Goal: Information Seeking & Learning: Check status

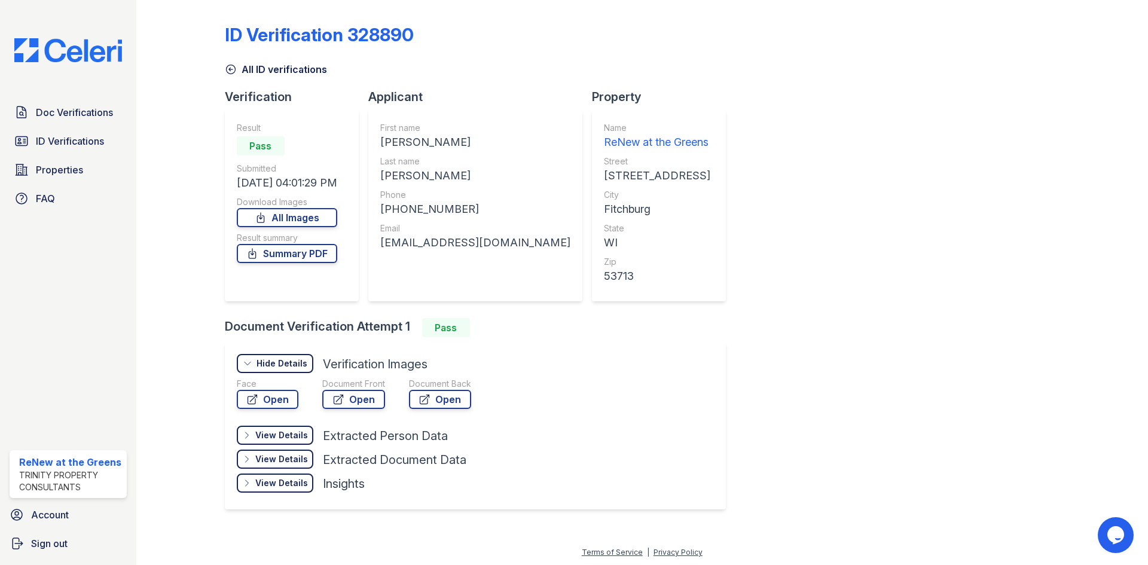
drag, startPoint x: 0, startPoint y: 0, endPoint x: 227, endPoint y: 69, distance: 237.3
click at [227, 69] on icon at bounding box center [231, 69] width 12 height 12
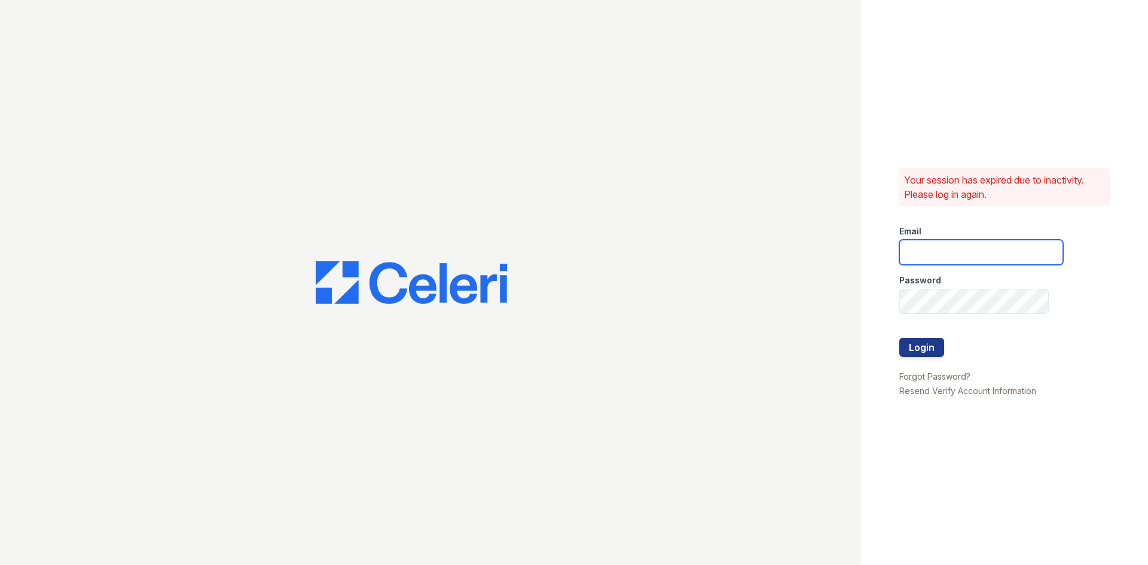
click at [958, 252] on input "email" at bounding box center [981, 252] width 164 height 25
type input "renewatthegreens@trinity-pm.com"
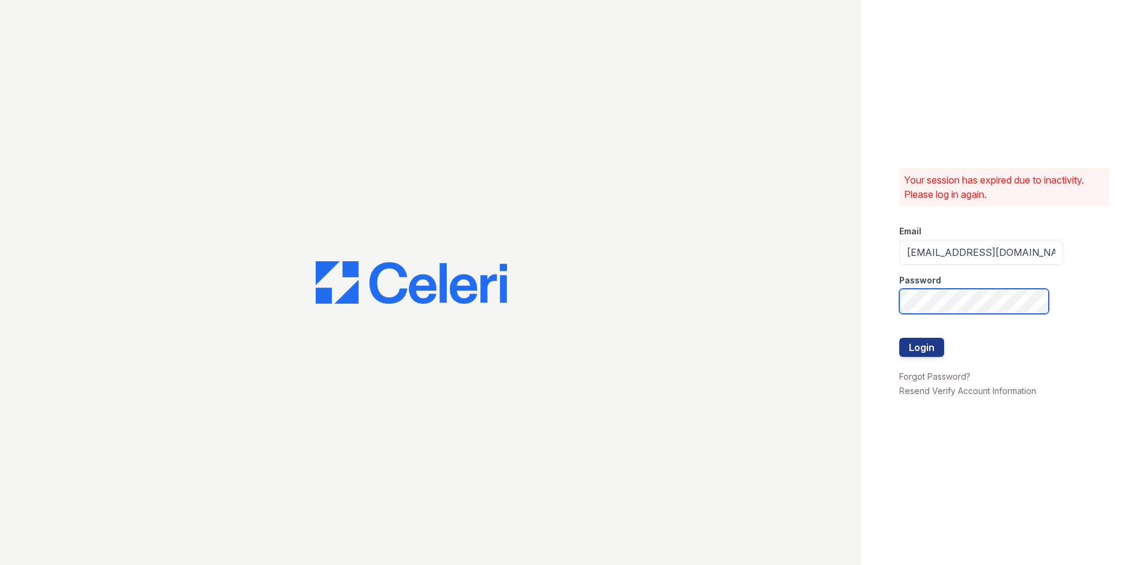
click at [899, 338] on button "Login" at bounding box center [921, 347] width 45 height 19
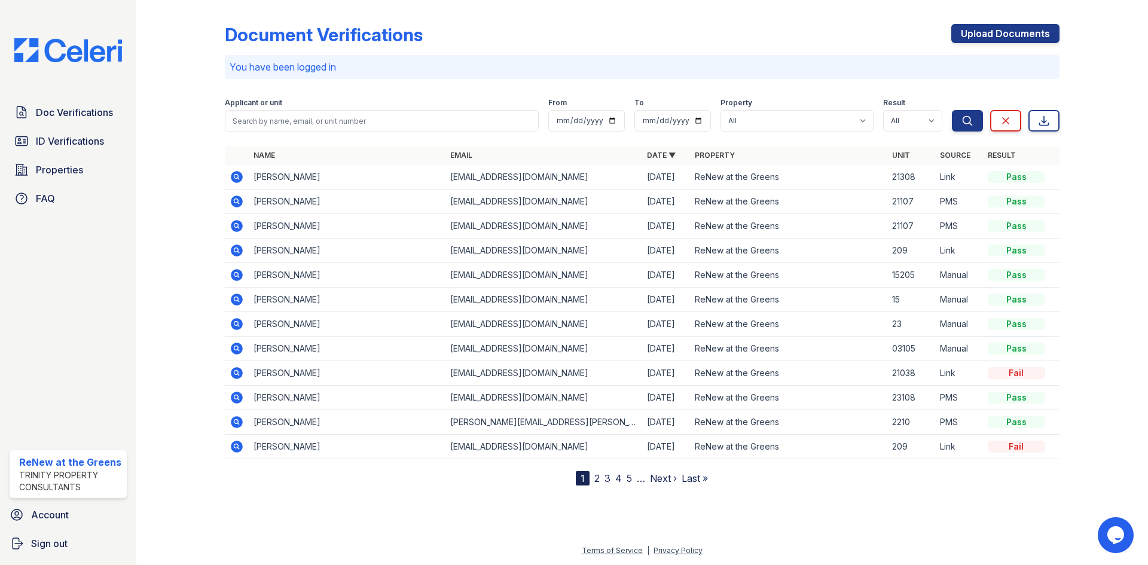
click at [231, 402] on icon at bounding box center [237, 397] width 14 height 14
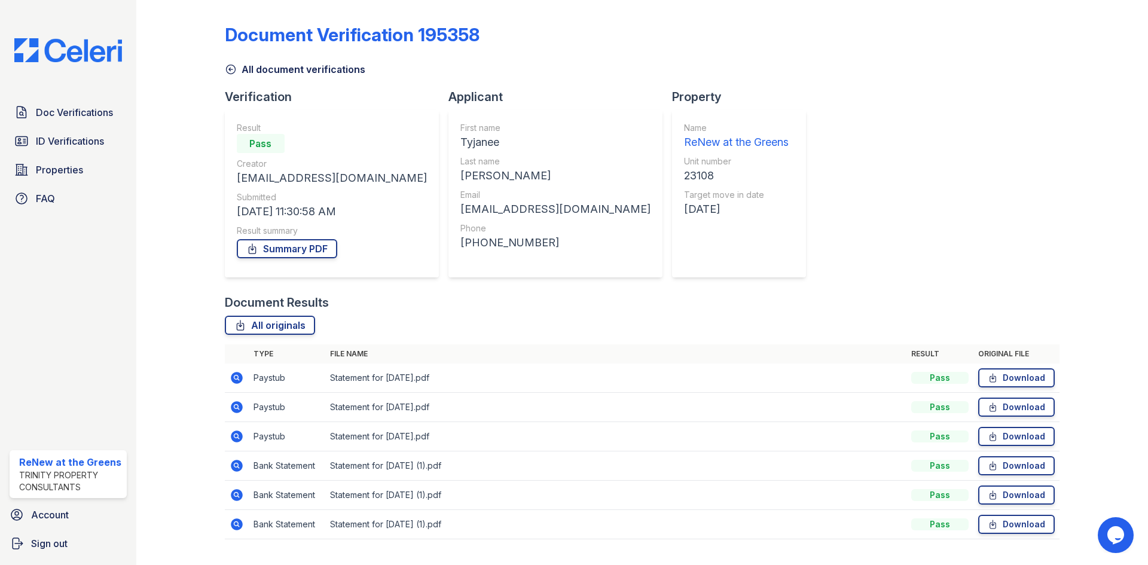
click at [257, 73] on link "All document verifications" at bounding box center [295, 69] width 140 height 14
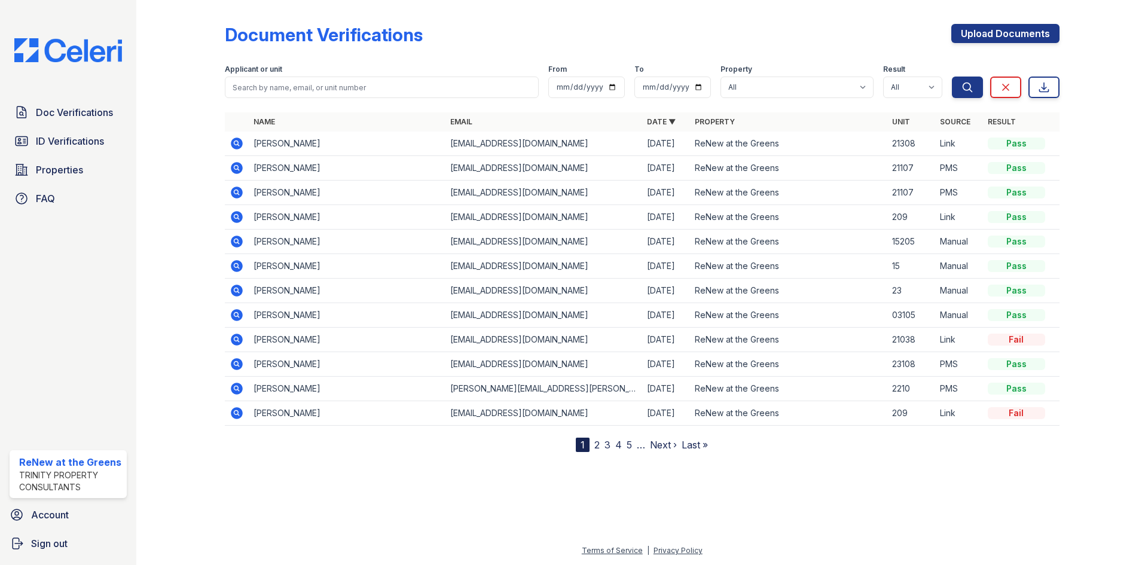
click at [239, 188] on icon at bounding box center [237, 193] width 12 height 12
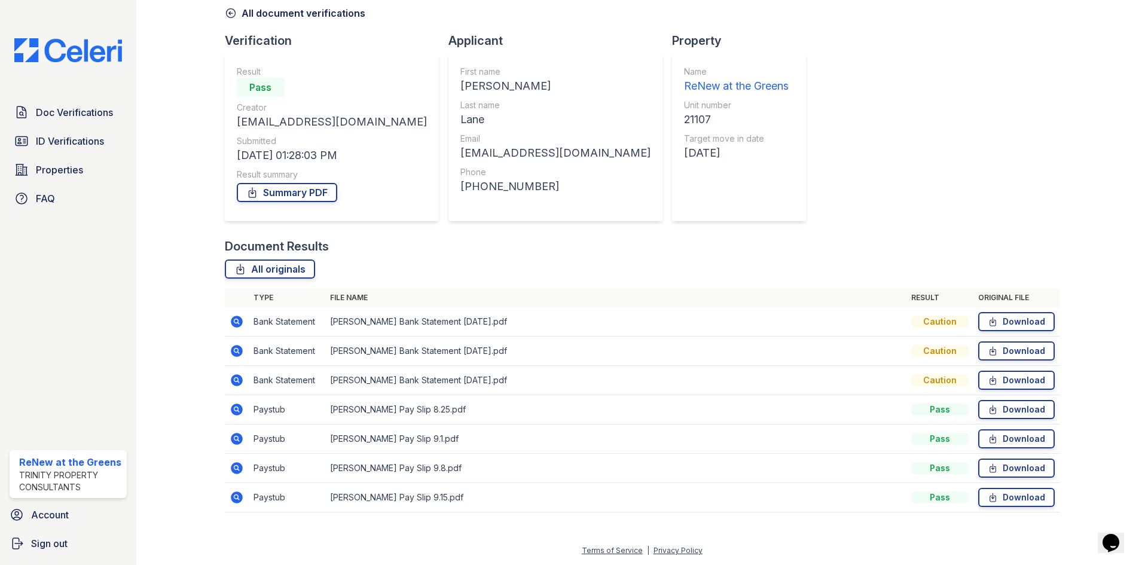
click at [235, 405] on icon at bounding box center [237, 410] width 12 height 12
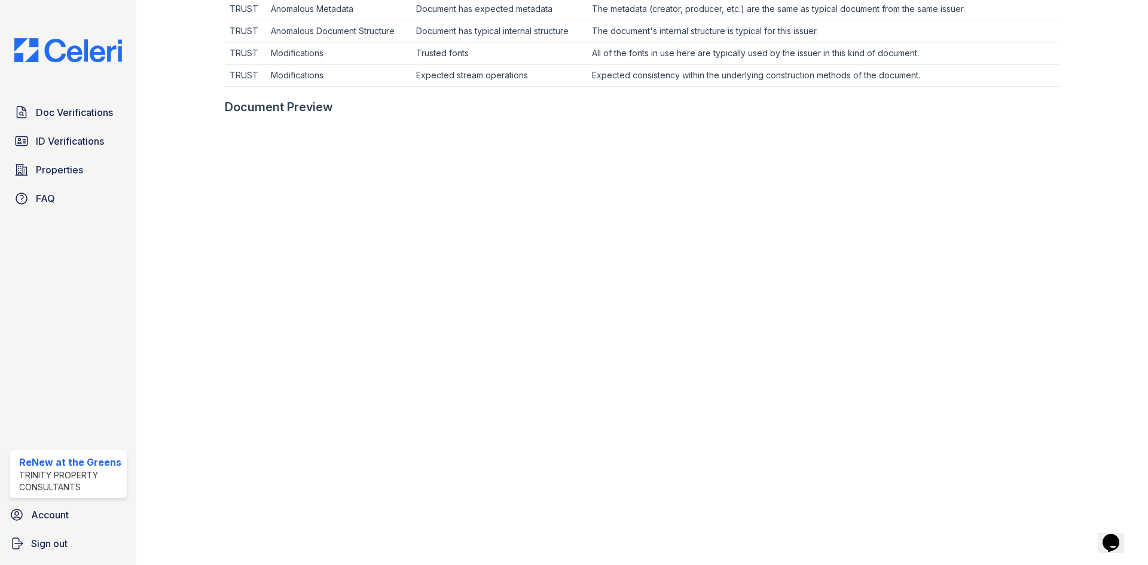
scroll to position [596, 0]
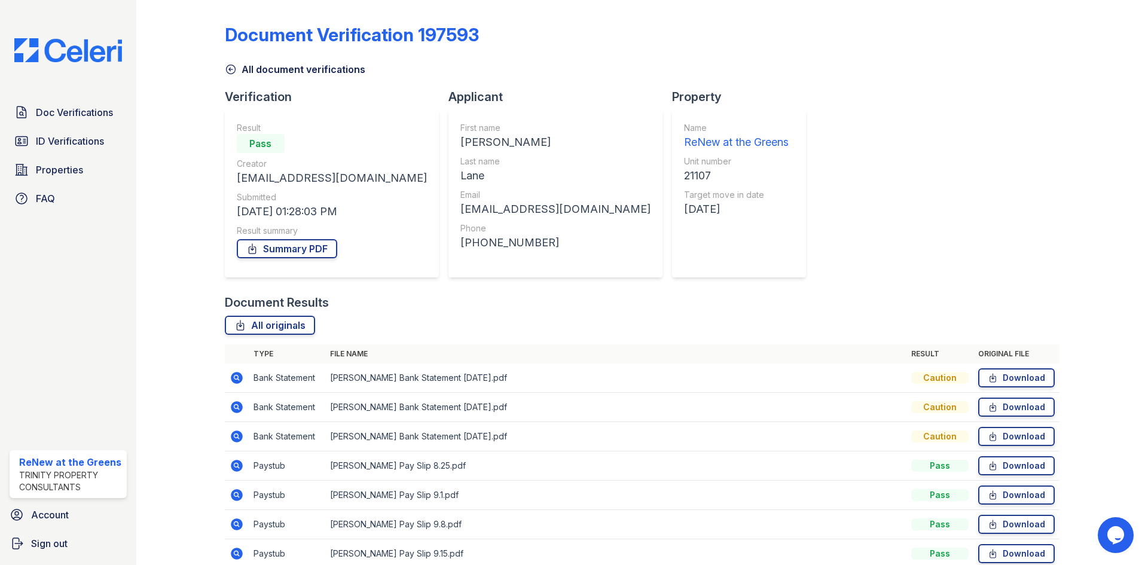
scroll to position [56, 0]
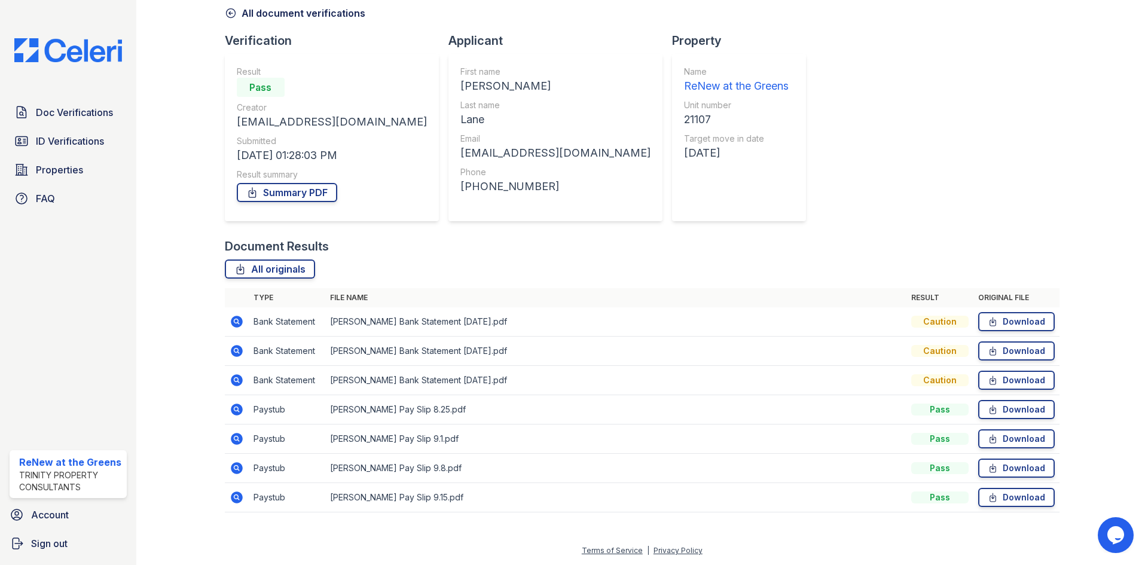
click at [243, 444] on icon at bounding box center [237, 439] width 14 height 14
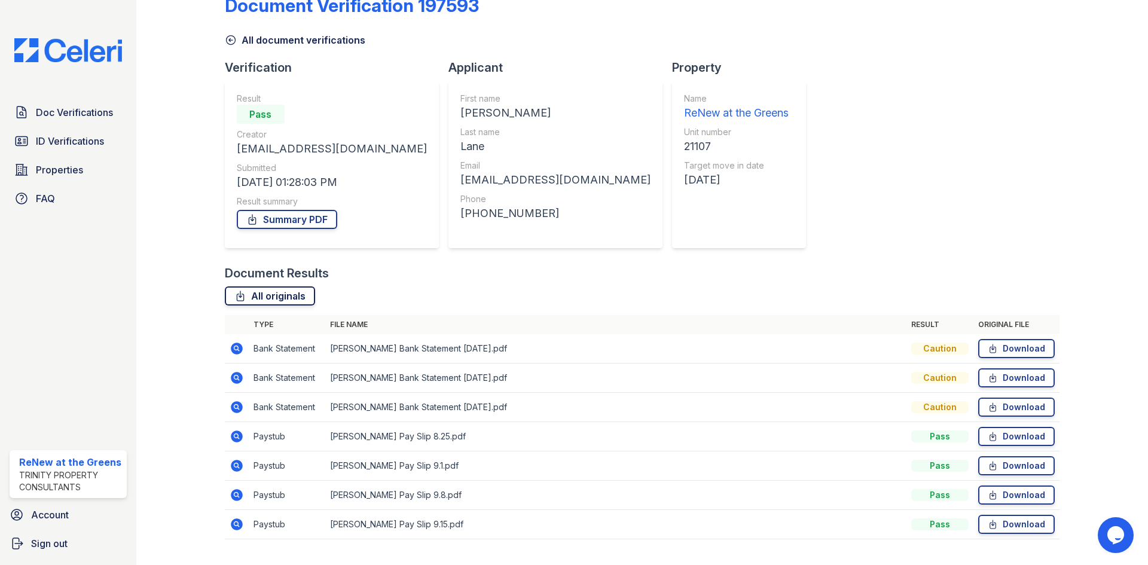
scroll to position [56, 0]
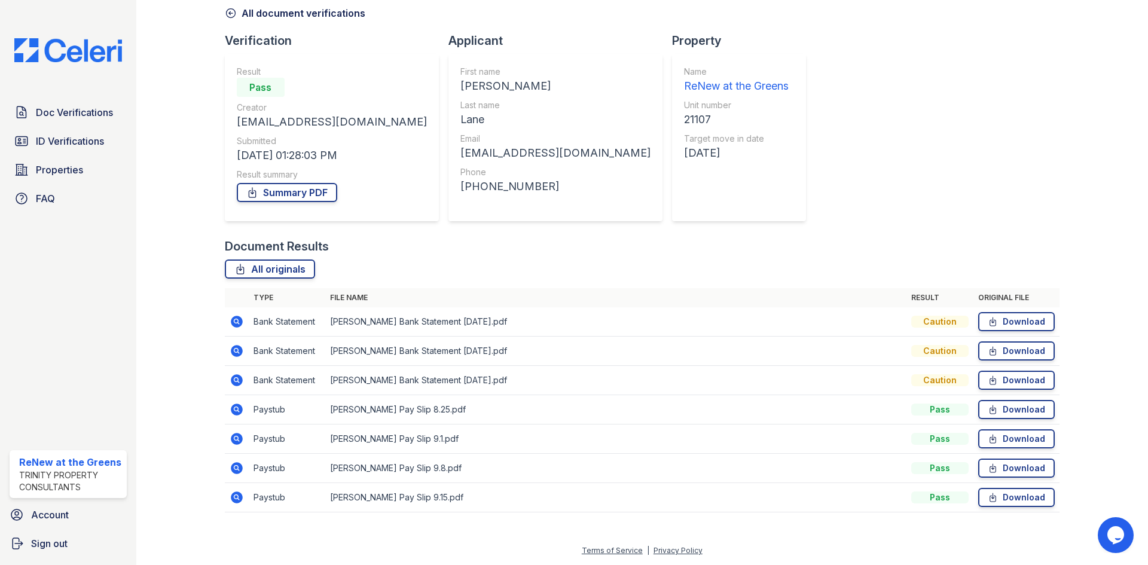
click at [233, 380] on icon at bounding box center [237, 380] width 12 height 12
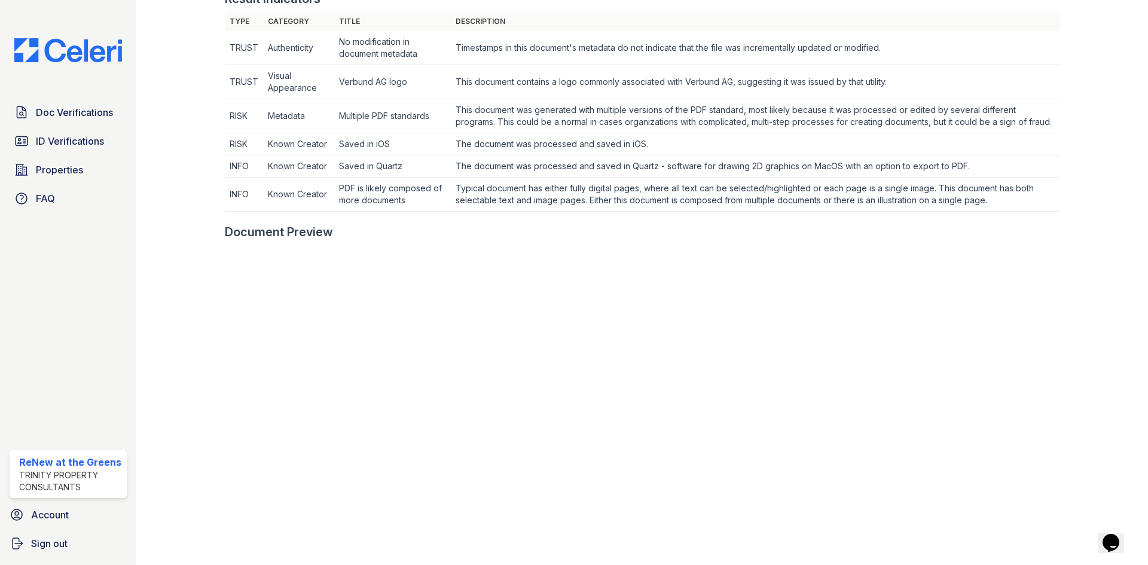
scroll to position [538, 0]
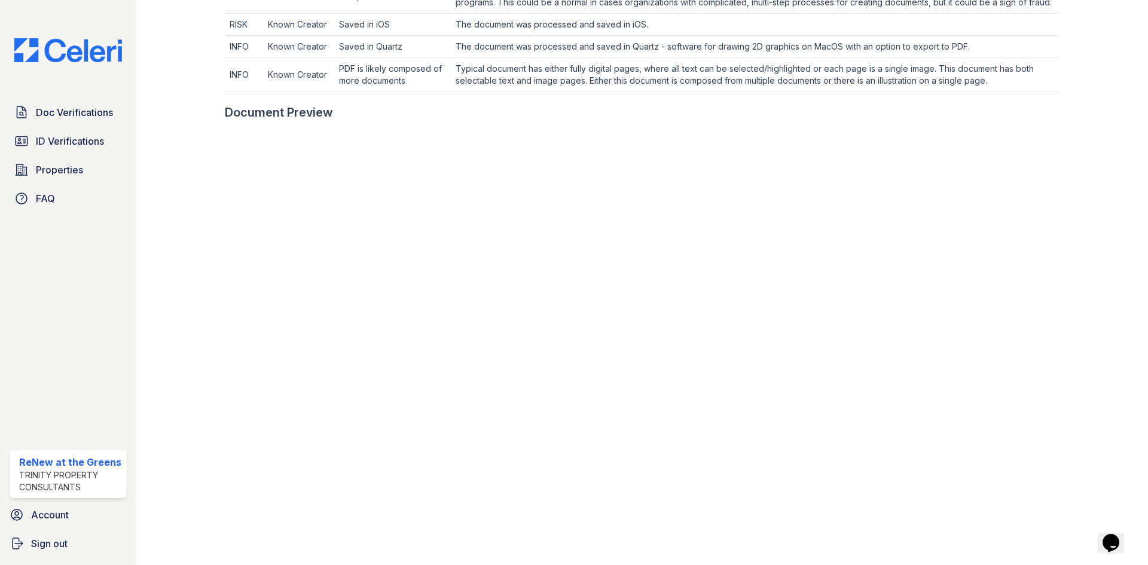
click at [15, 5] on div "Doc Verifications ID Verifications Properties FAQ ReNew at the Greens Trinity P…" at bounding box center [68, 282] width 136 height 565
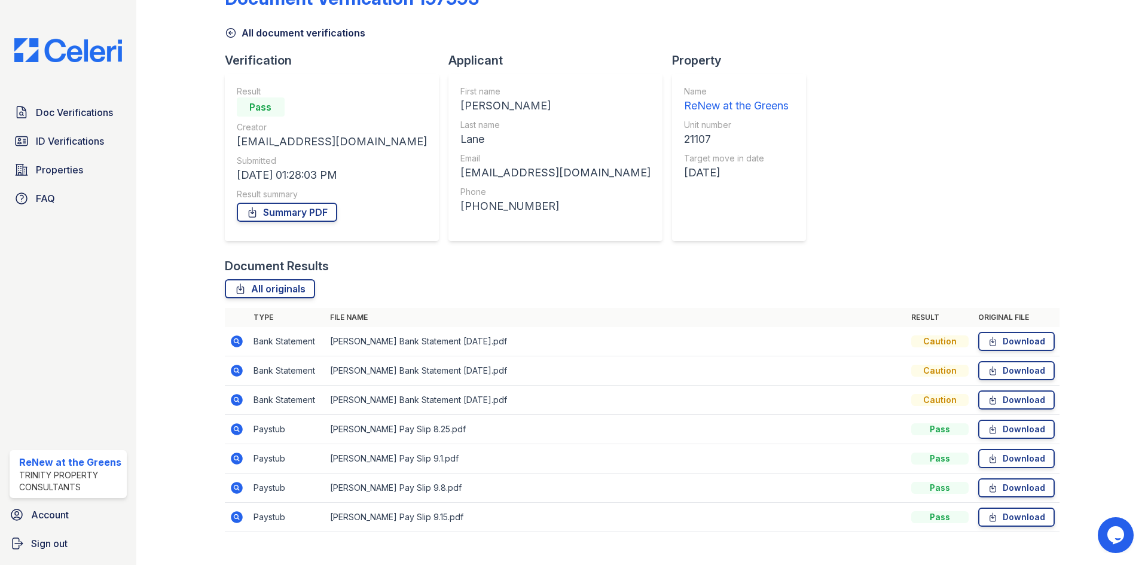
scroll to position [56, 0]
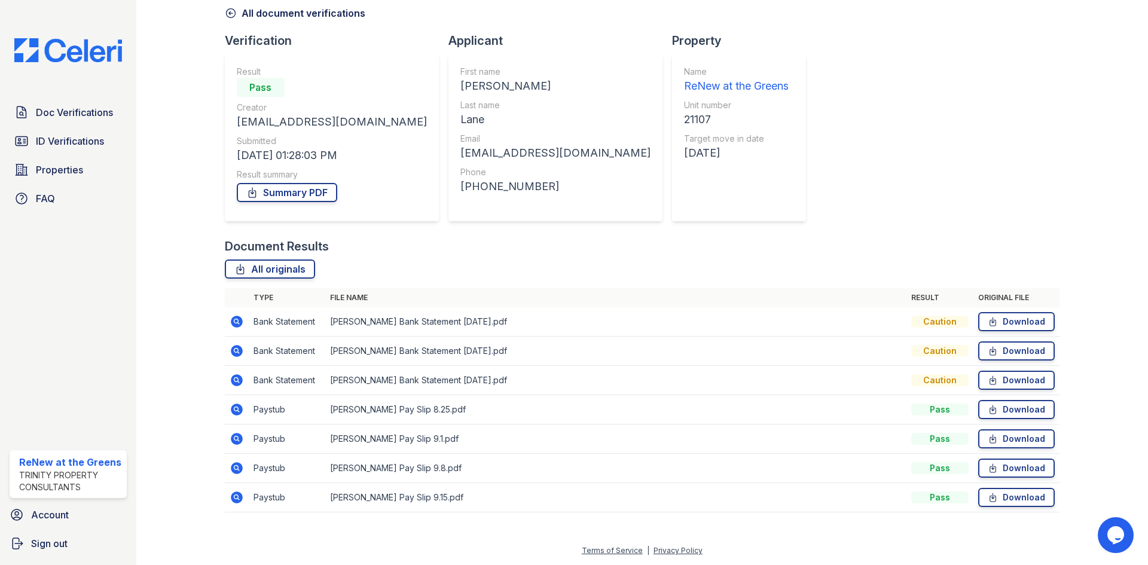
click at [228, 357] on td at bounding box center [237, 351] width 24 height 29
click at [235, 343] on td at bounding box center [237, 351] width 24 height 29
click at [237, 348] on icon at bounding box center [237, 351] width 12 height 12
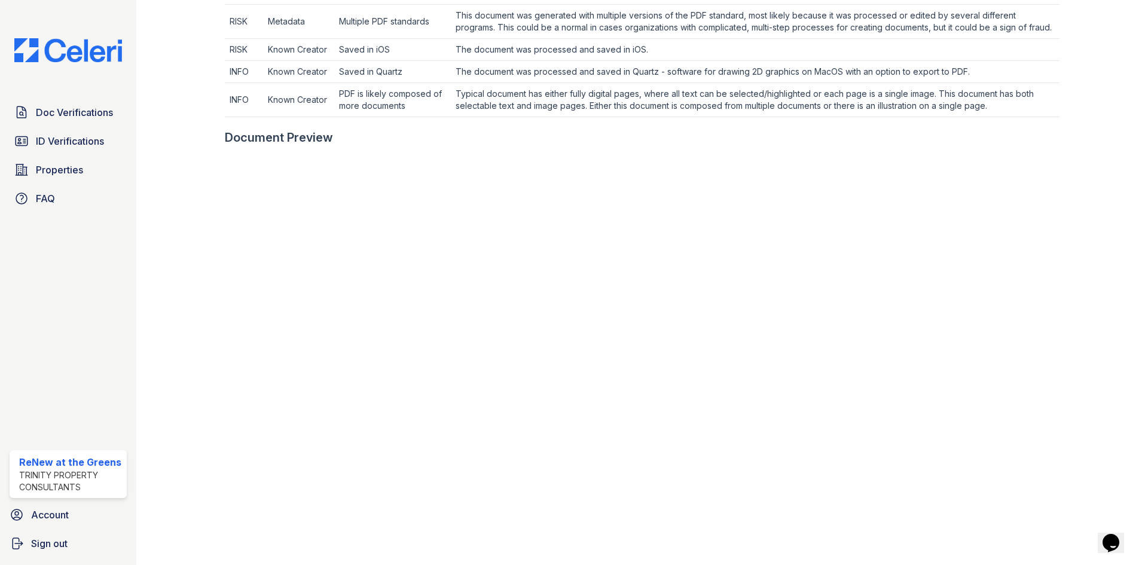
scroll to position [538, 0]
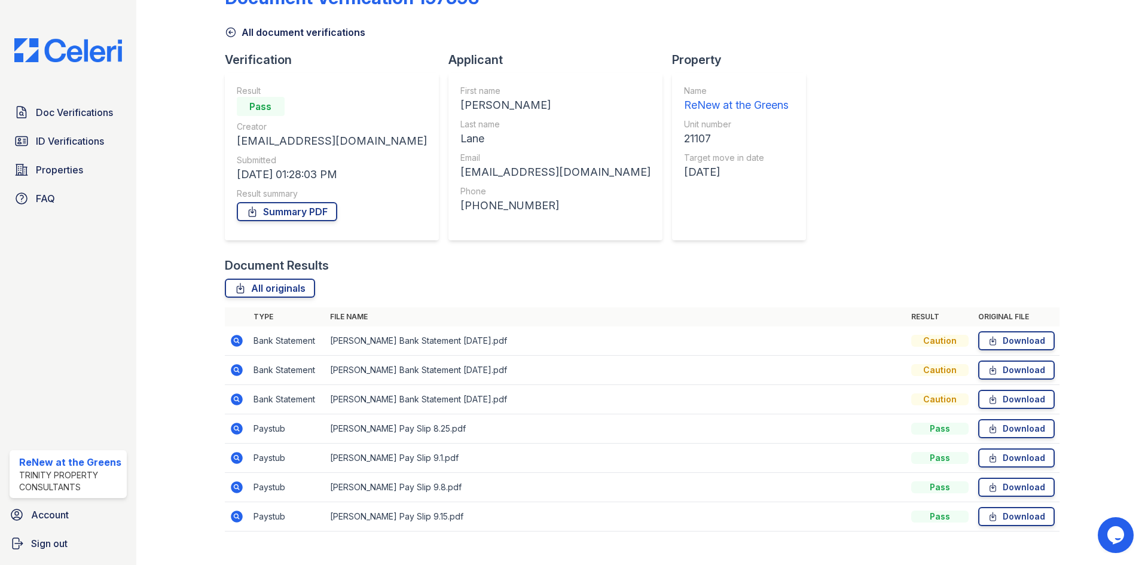
scroll to position [56, 0]
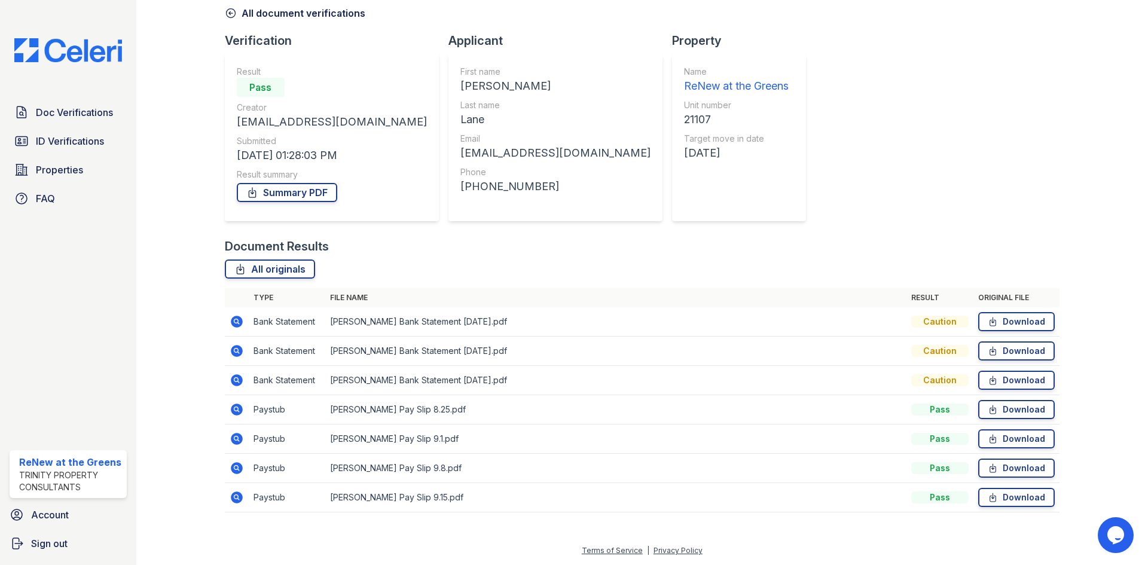
click at [231, 410] on icon at bounding box center [237, 410] width 12 height 12
click at [234, 439] on icon at bounding box center [237, 439] width 14 height 14
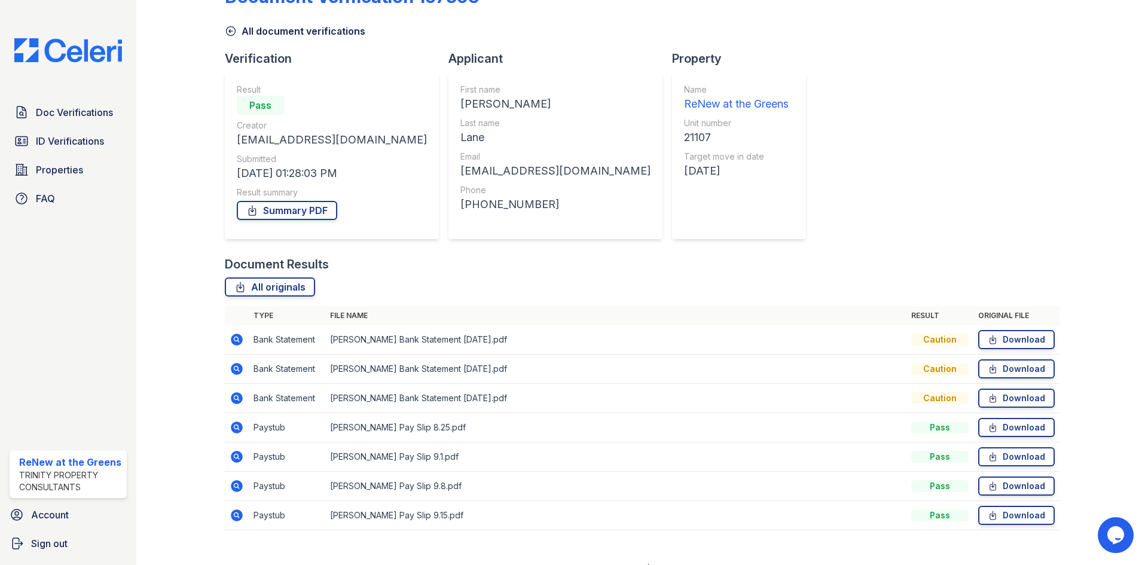
scroll to position [56, 0]
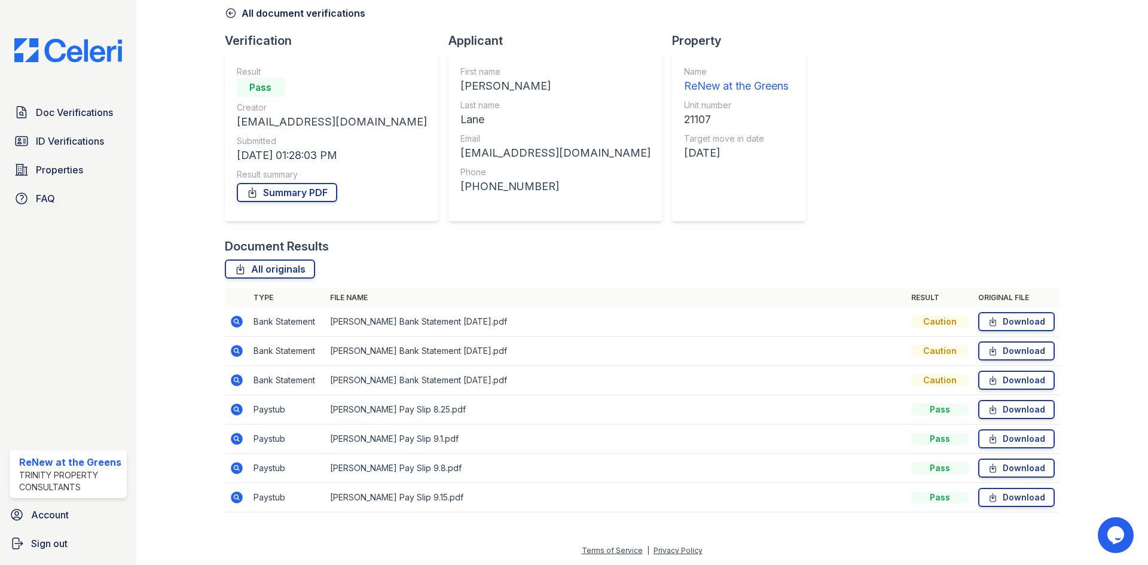
click at [242, 473] on icon at bounding box center [237, 468] width 14 height 14
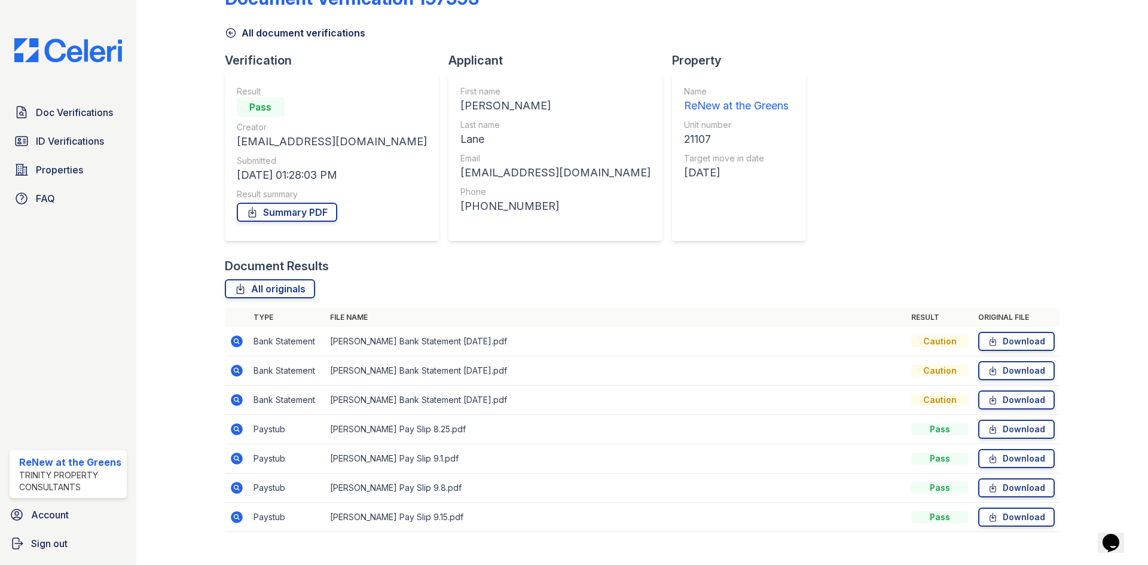
scroll to position [56, 0]
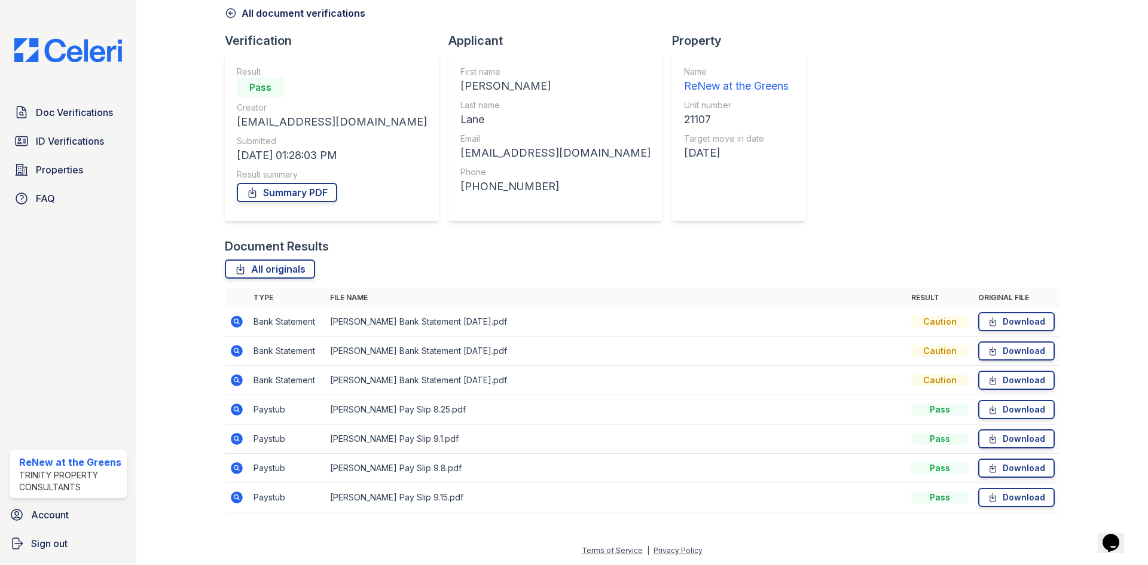
click at [237, 497] on icon at bounding box center [237, 497] width 14 height 14
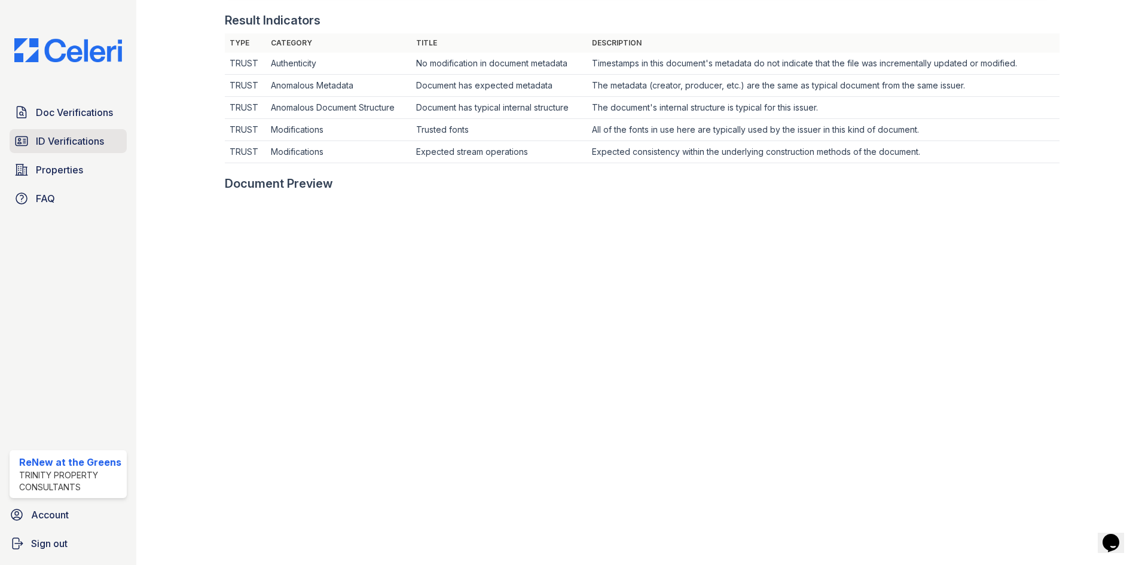
click at [45, 142] on span "ID Verifications" at bounding box center [70, 141] width 68 height 14
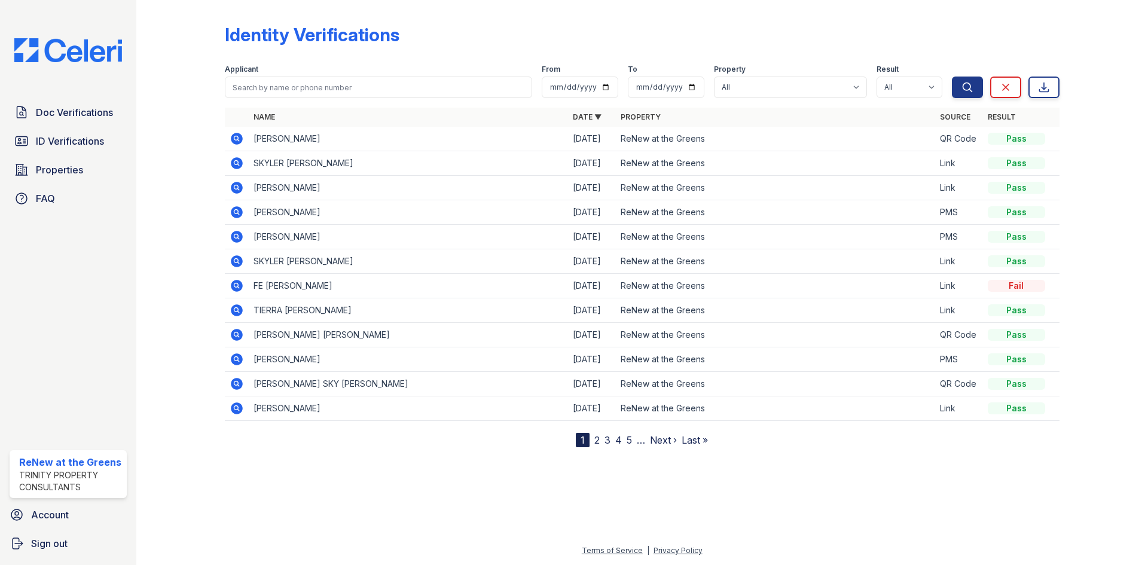
click at [237, 189] on icon at bounding box center [237, 188] width 14 height 14
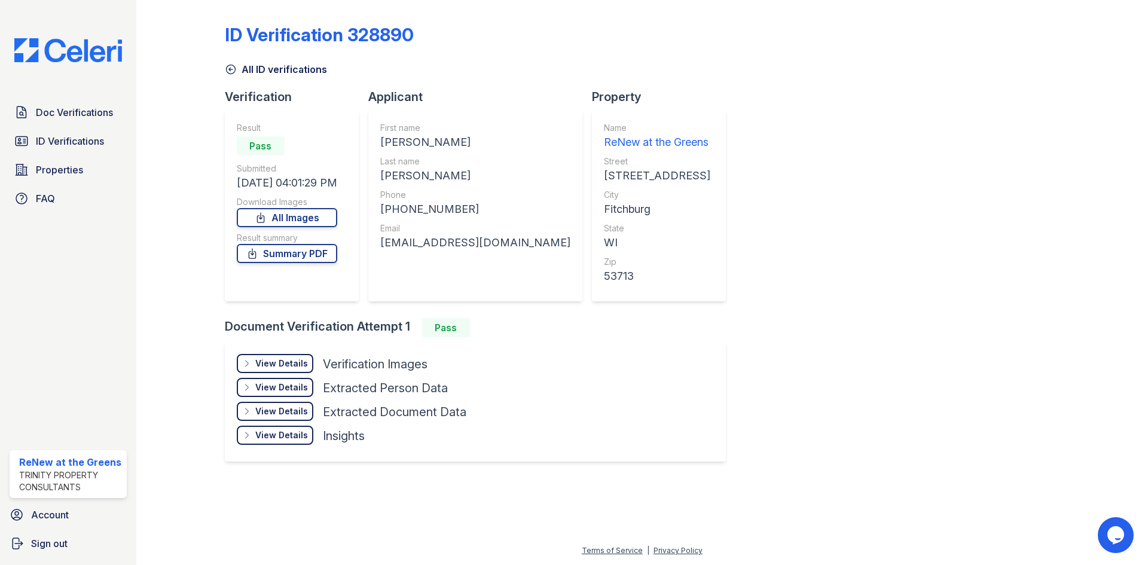
click at [294, 67] on link "All ID verifications" at bounding box center [276, 69] width 102 height 14
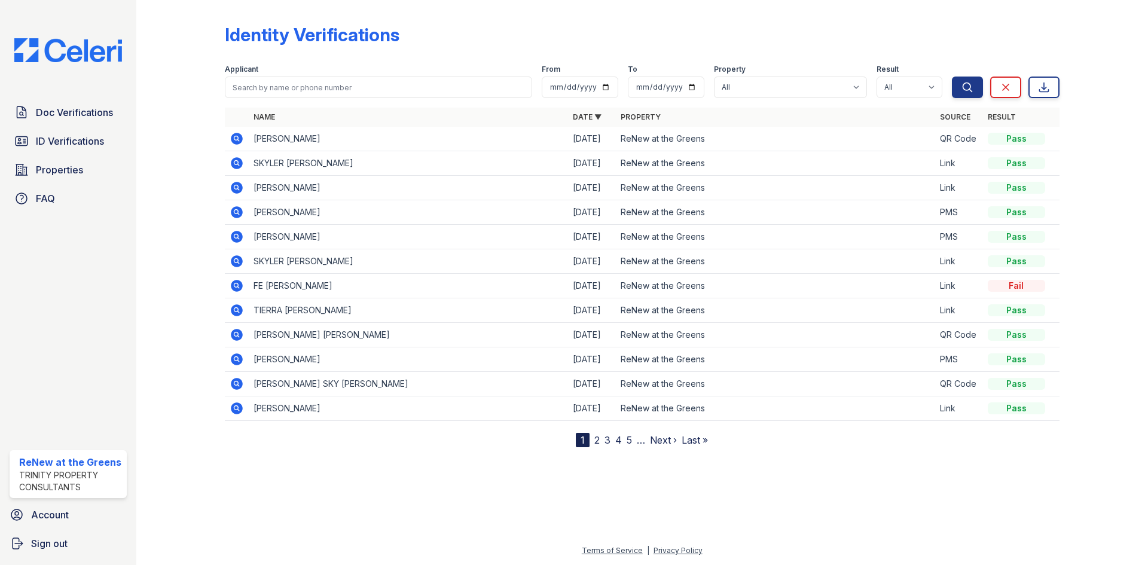
click at [592, 498] on div at bounding box center [641, 504] width 973 height 77
click at [87, 131] on link "ID Verifications" at bounding box center [68, 141] width 117 height 24
click at [85, 118] on span "Doc Verifications" at bounding box center [74, 112] width 77 height 14
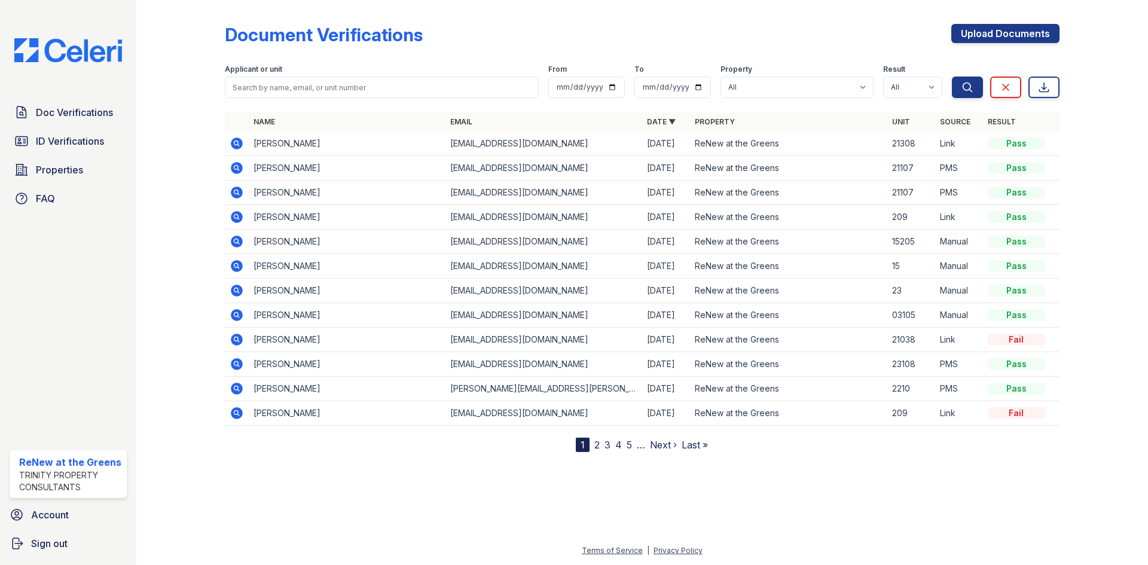
click at [243, 365] on icon at bounding box center [237, 364] width 14 height 14
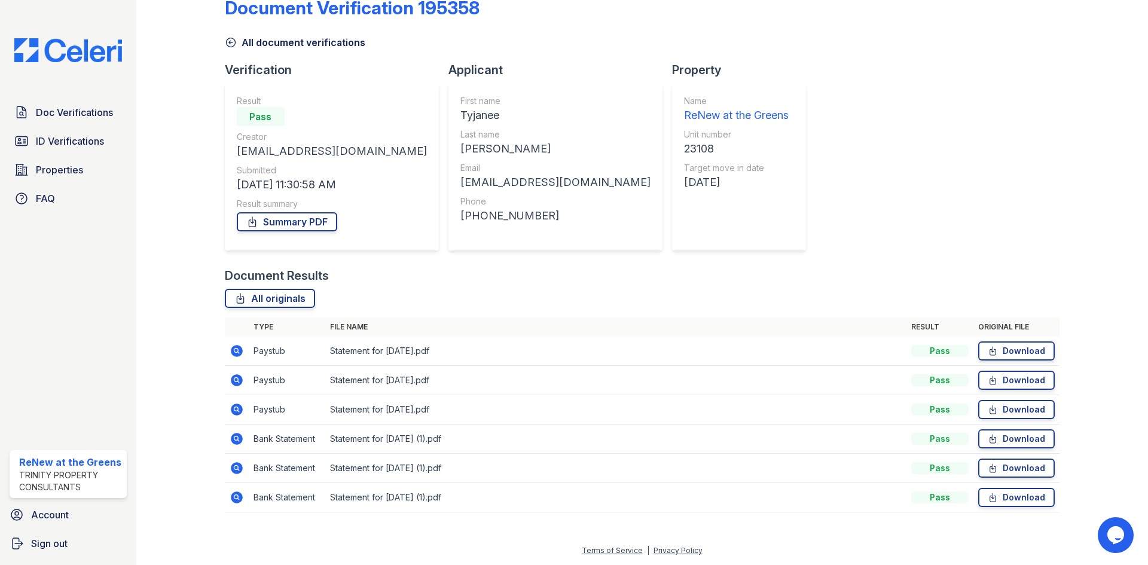
click at [238, 432] on td at bounding box center [237, 438] width 24 height 29
click at [238, 438] on icon at bounding box center [237, 439] width 12 height 12
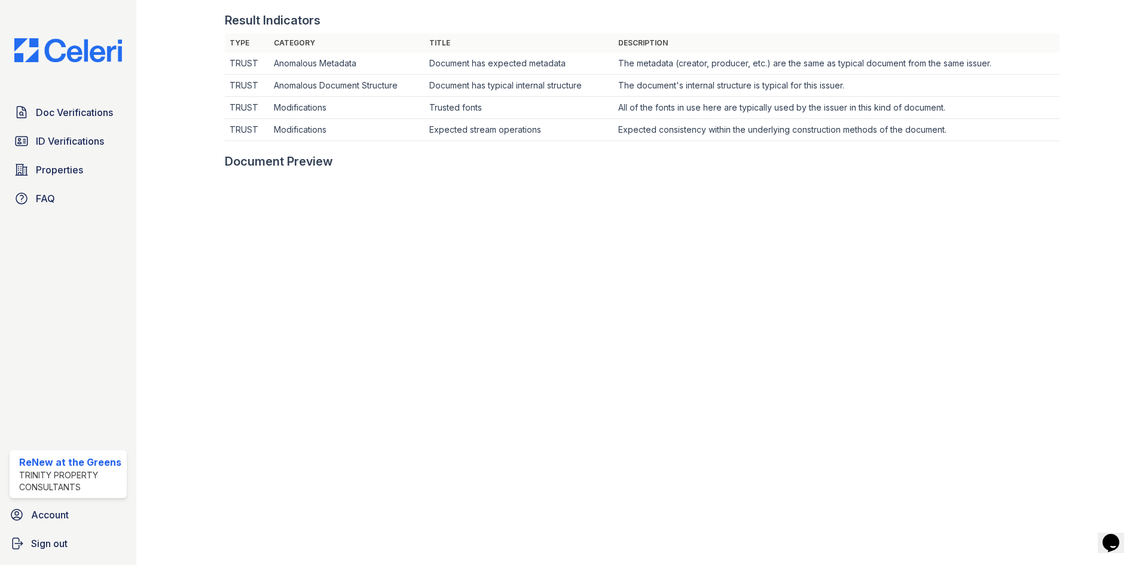
scroll to position [418, 0]
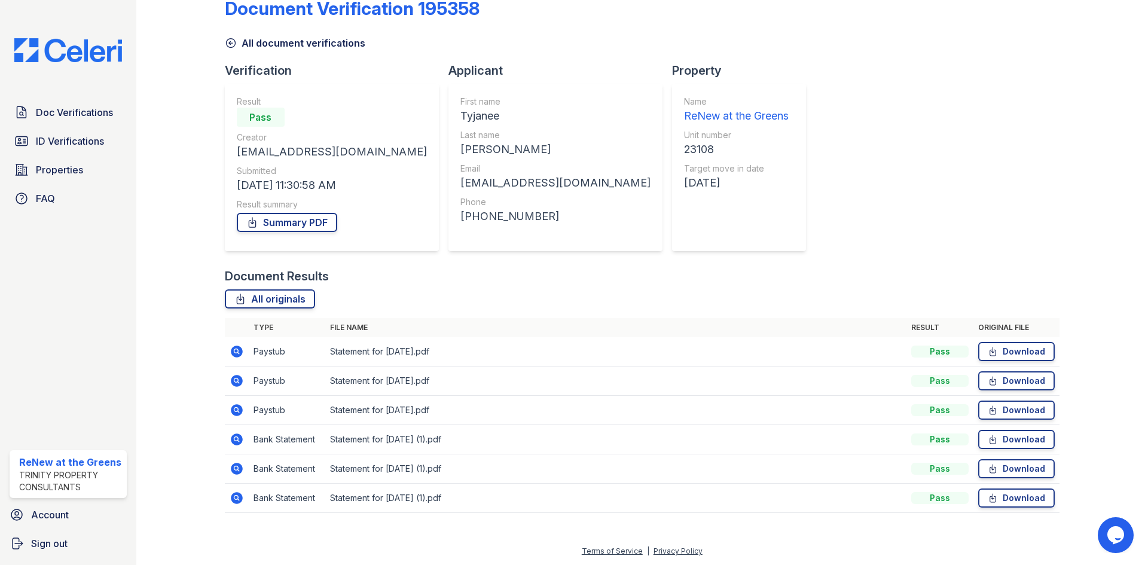
scroll to position [27, 0]
click at [238, 463] on icon at bounding box center [237, 468] width 12 height 12
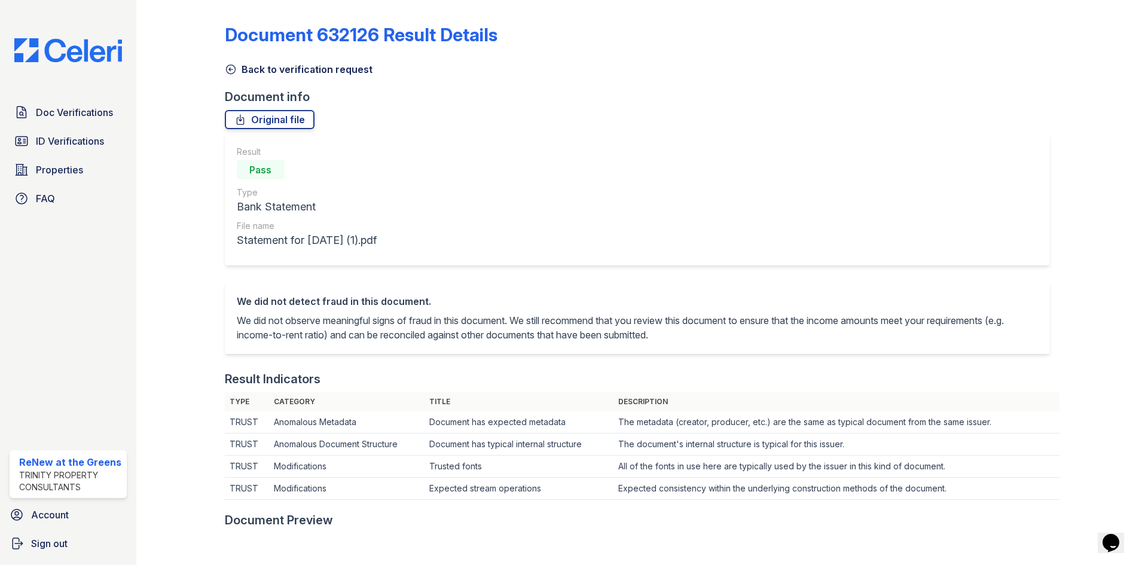
click at [301, 76] on link "Back to verification request" at bounding box center [299, 69] width 148 height 14
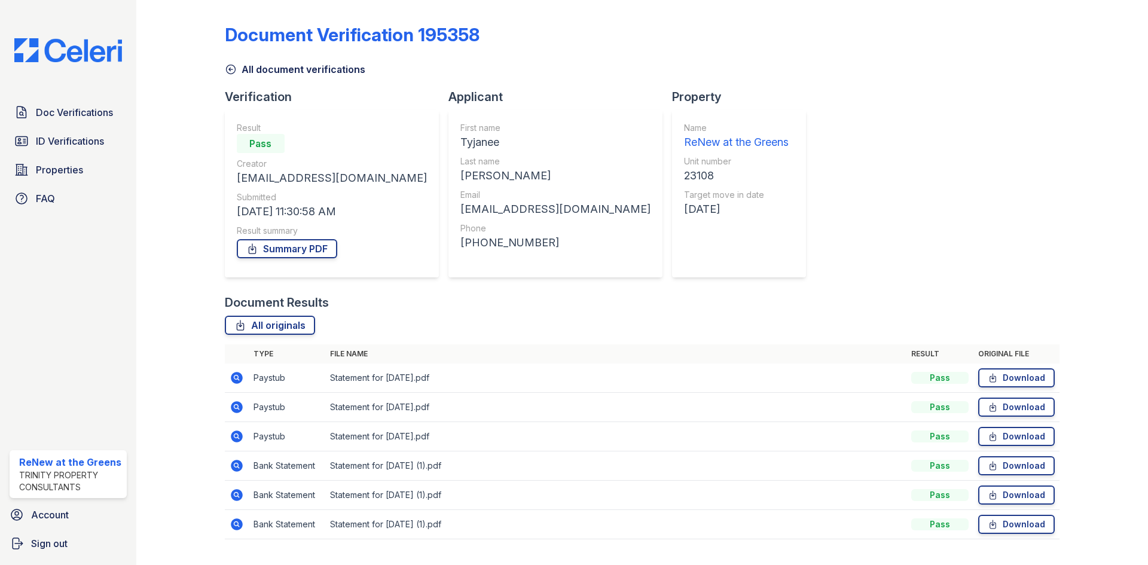
click at [233, 433] on icon at bounding box center [237, 436] width 12 height 12
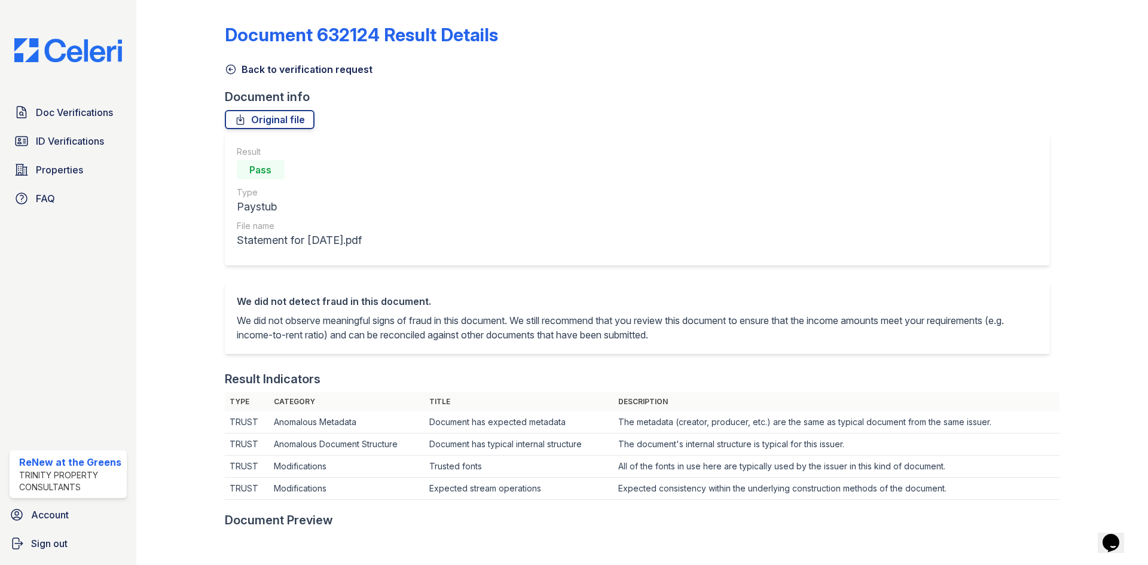
click at [299, 68] on link "Back to verification request" at bounding box center [299, 69] width 148 height 14
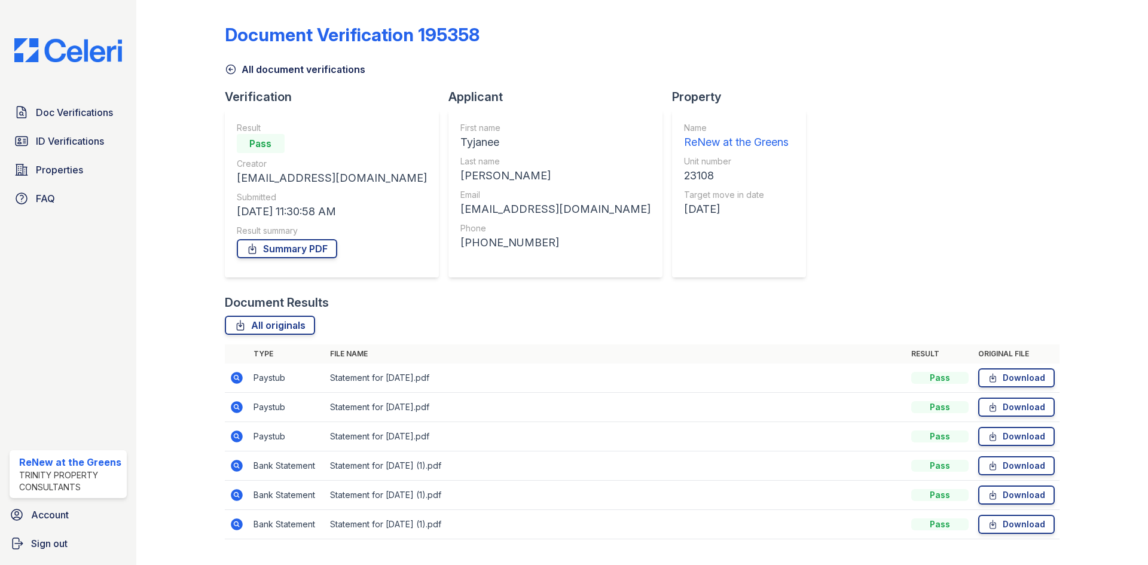
scroll to position [27, 0]
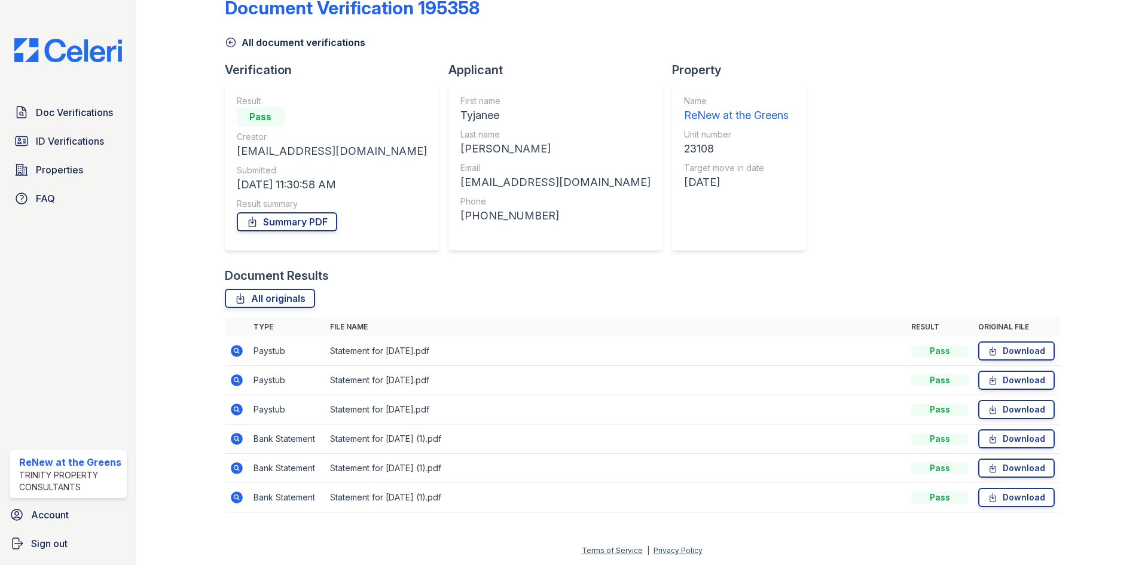
click at [240, 439] on icon at bounding box center [237, 439] width 12 height 12
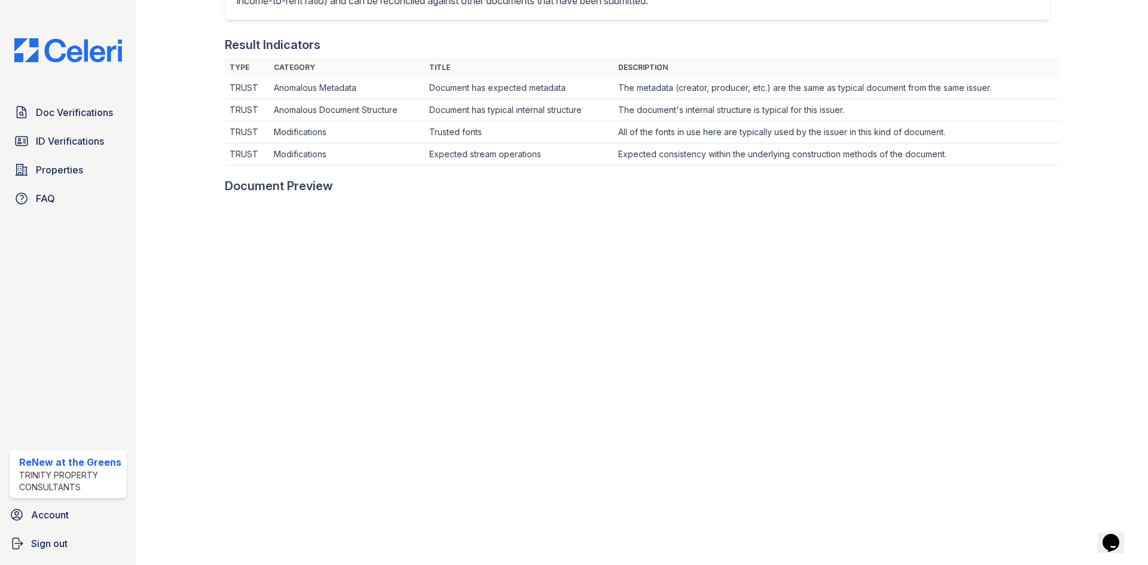
scroll to position [359, 0]
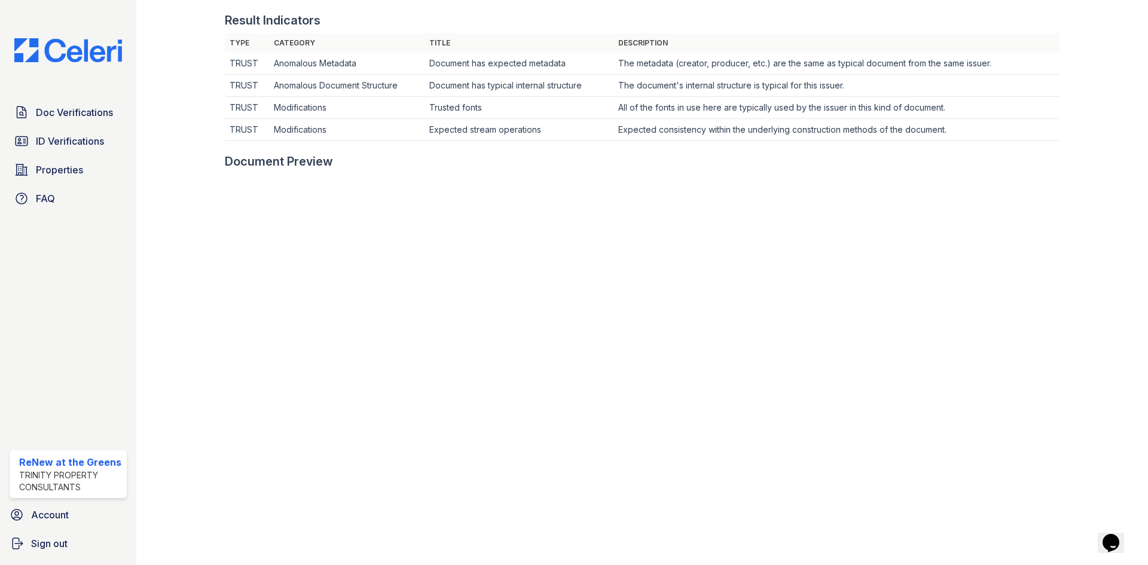
click at [674, 133] on td "Expected consistency within the underlying construction methods of the document." at bounding box center [836, 130] width 446 height 22
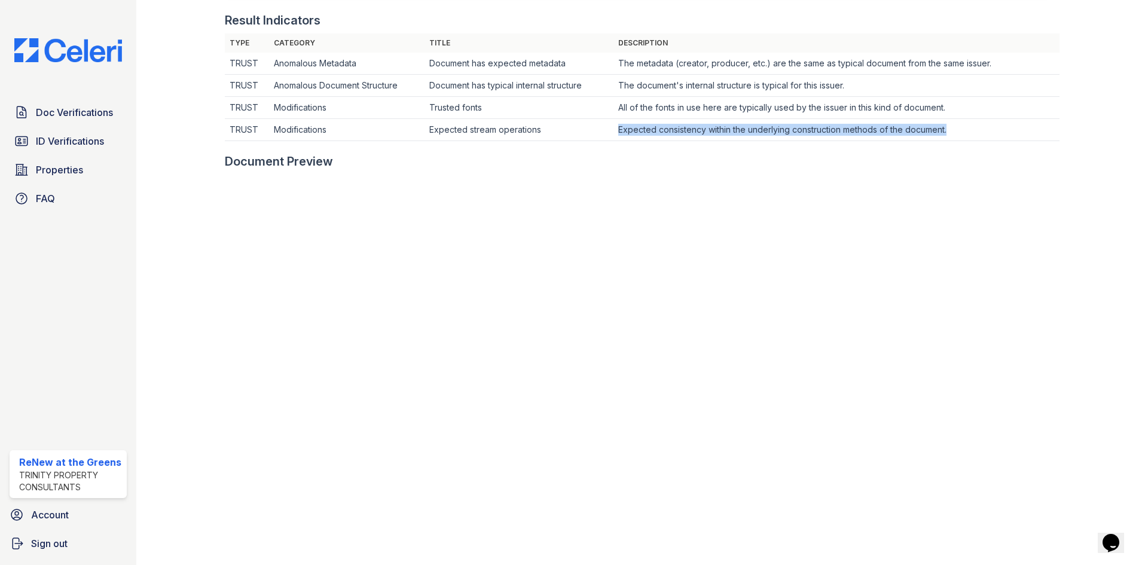
click at [674, 133] on td "Expected consistency within the underlying construction methods of the document." at bounding box center [836, 130] width 446 height 22
click at [680, 112] on td "All of the fonts in use here are typically used by the issuer in this kind of d…" at bounding box center [836, 108] width 446 height 22
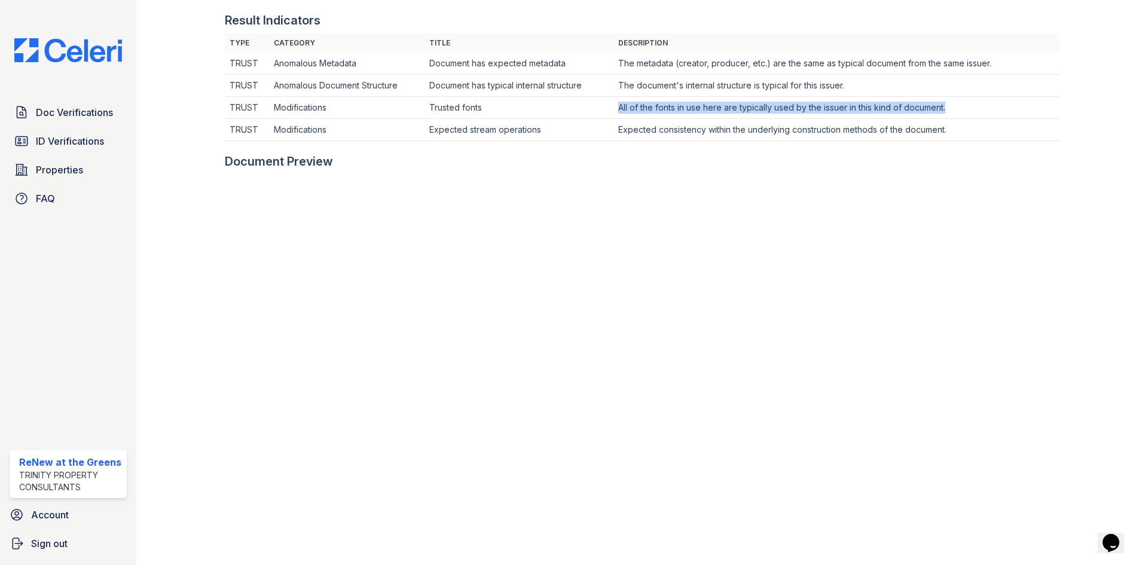
click at [680, 112] on td "All of the fonts in use here are typically used by the issuer in this kind of d…" at bounding box center [836, 108] width 446 height 22
click at [683, 140] on td "Expected consistency within the underlying construction methods of the document." at bounding box center [836, 130] width 446 height 22
click at [683, 132] on td "Expected consistency within the underlying construction methods of the document." at bounding box center [836, 130] width 446 height 22
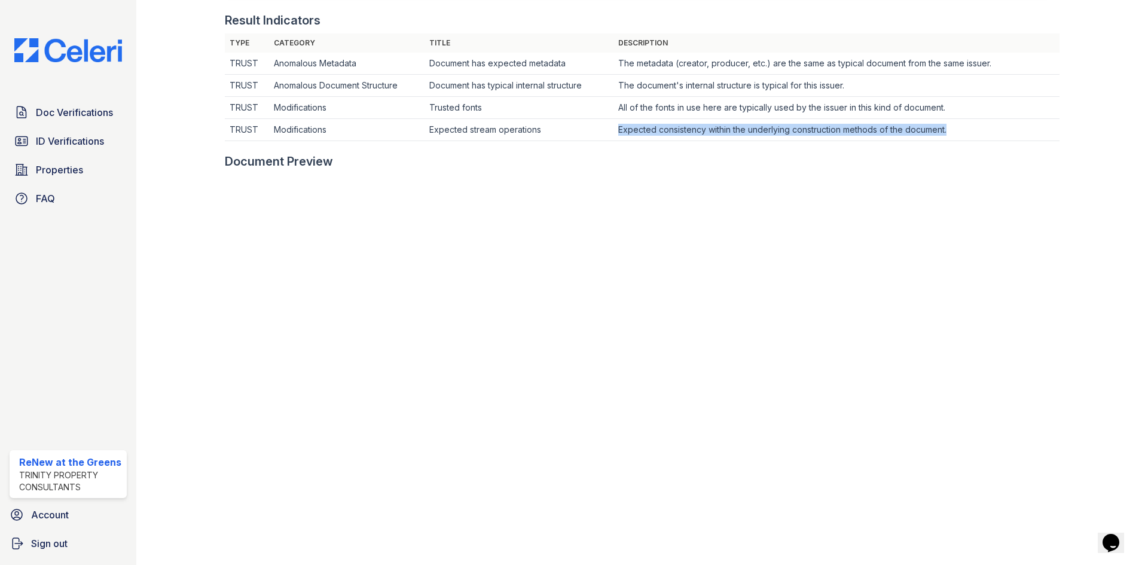
drag, startPoint x: 683, startPoint y: 132, endPoint x: 681, endPoint y: 102, distance: 30.0
click at [683, 132] on td "Expected consistency within the underlying construction methods of the document." at bounding box center [836, 130] width 446 height 22
click at [673, 65] on td "The metadata (creator, producer, etc.) are the same as typical document from th…" at bounding box center [836, 64] width 446 height 22
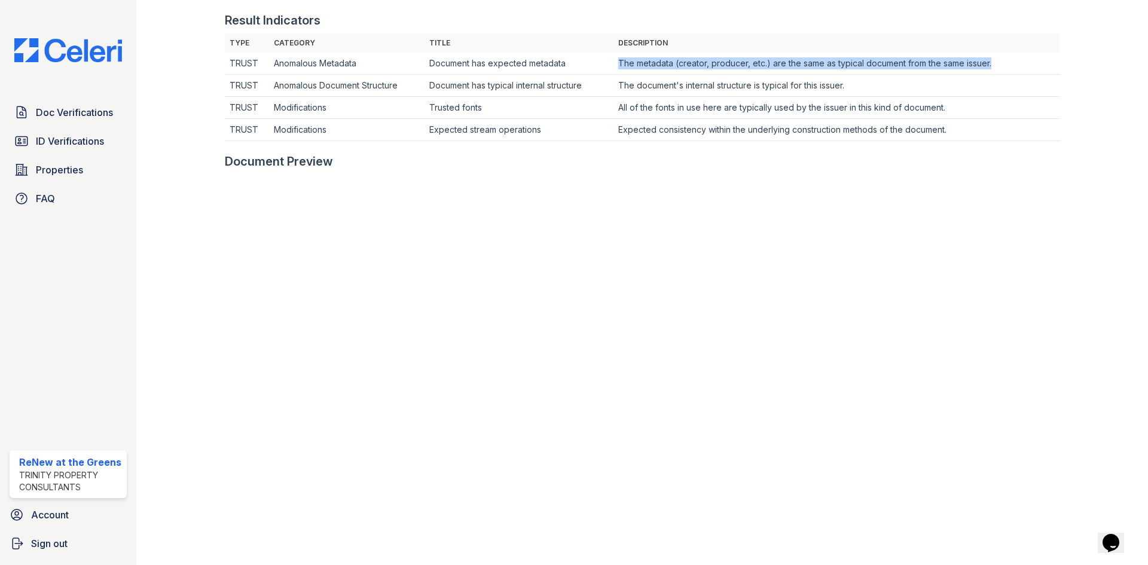
click at [673, 65] on td "The metadata (creator, producer, etc.) are the same as typical document from th…" at bounding box center [836, 64] width 446 height 22
click at [674, 82] on td "The document's internal structure is typical for this issuer." at bounding box center [836, 86] width 446 height 22
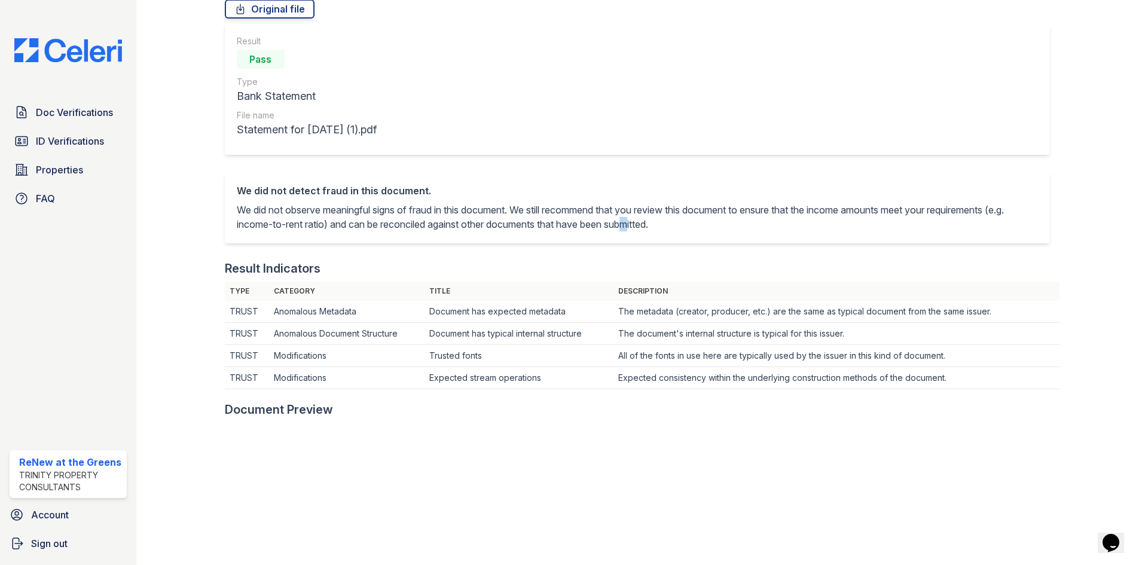
scroll to position [0, 0]
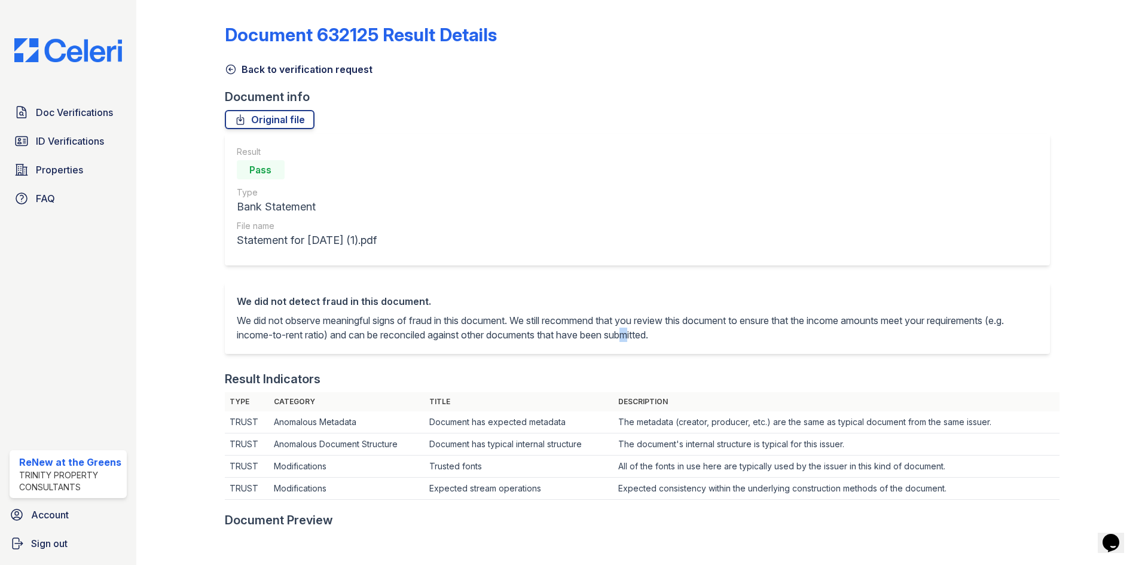
click at [343, 74] on link "Back to verification request" at bounding box center [299, 69] width 148 height 14
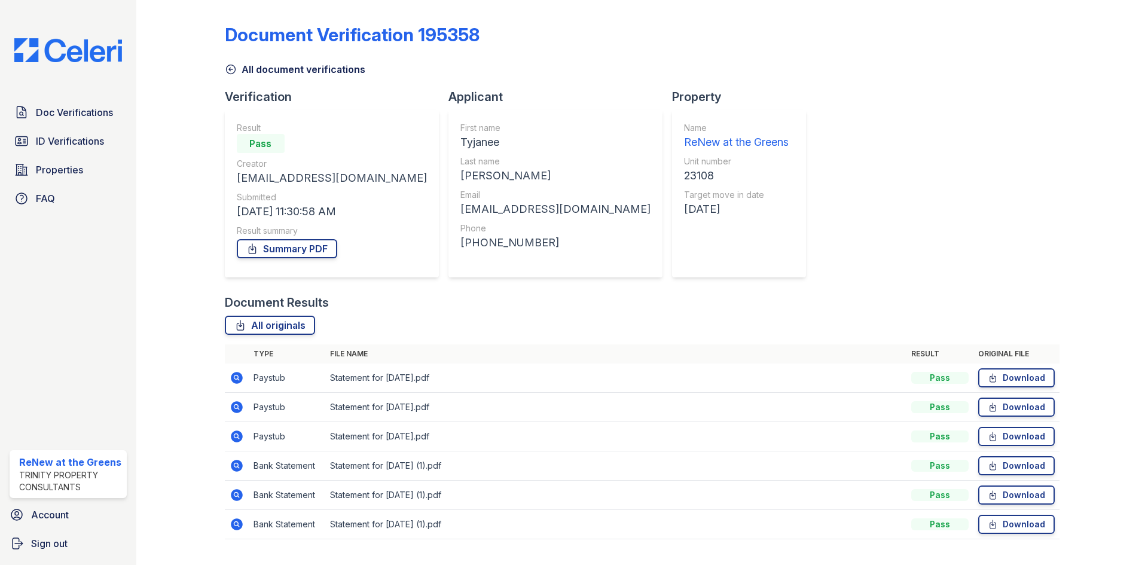
click at [343, 74] on link "All document verifications" at bounding box center [295, 69] width 140 height 14
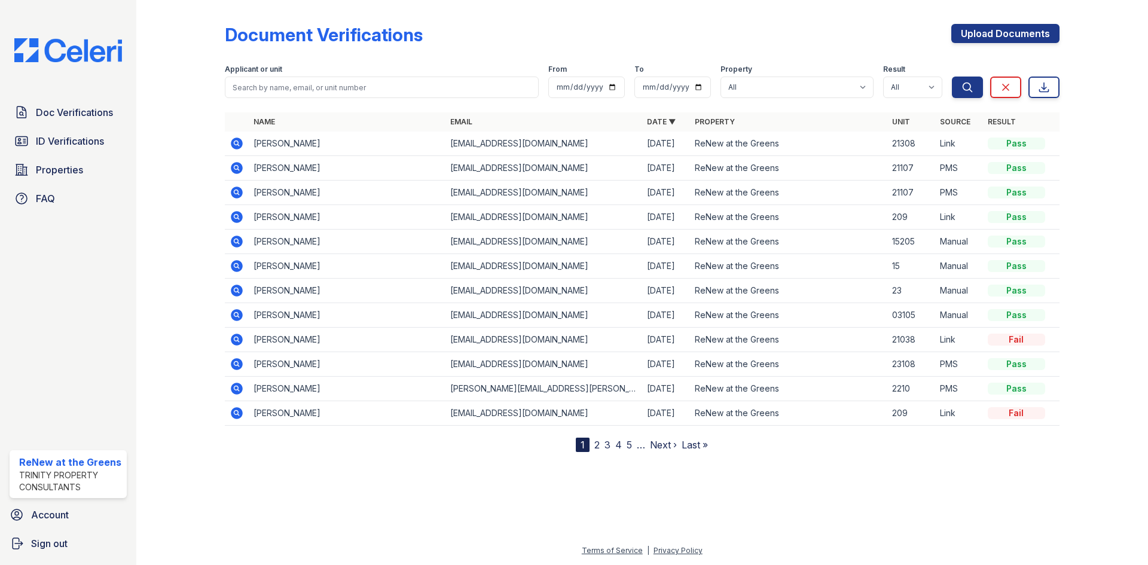
click at [202, 313] on div at bounding box center [189, 228] width 69 height 447
click at [234, 213] on icon at bounding box center [237, 217] width 12 height 12
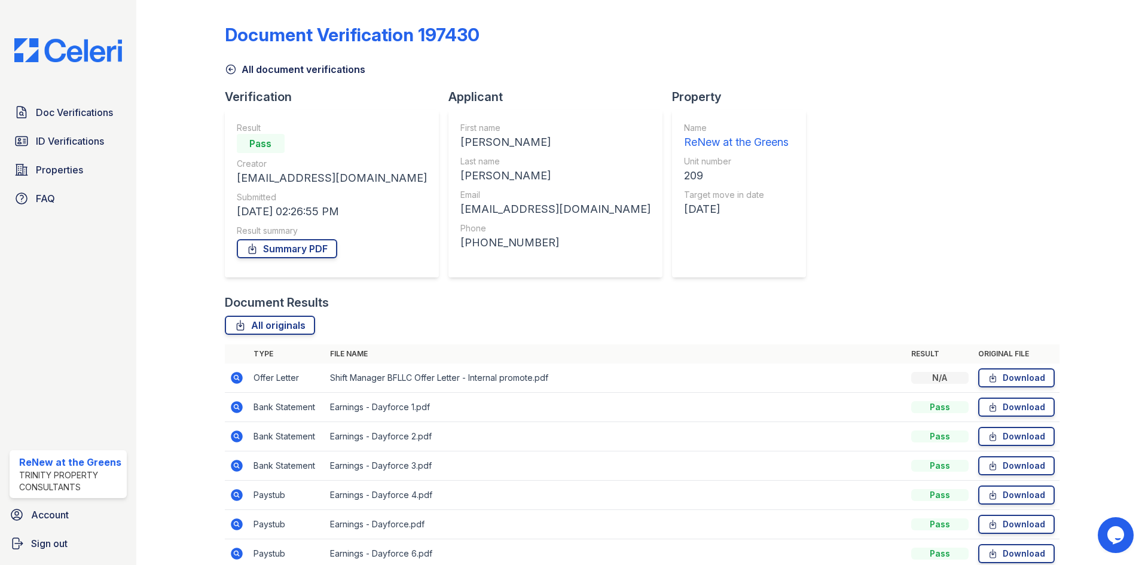
click at [327, 71] on link "All document verifications" at bounding box center [295, 69] width 140 height 14
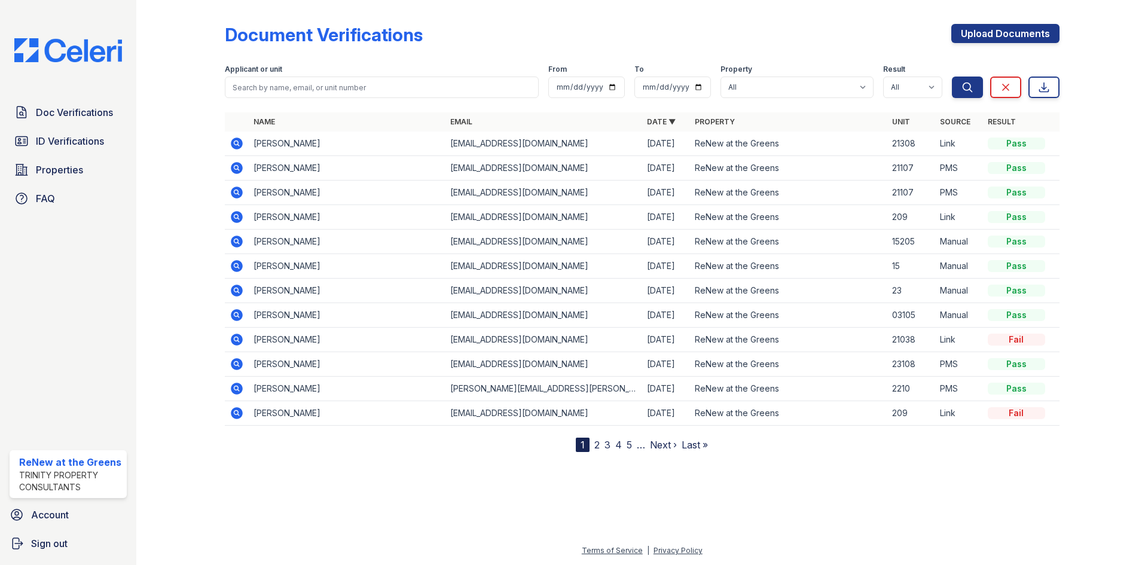
click at [677, 520] on div at bounding box center [641, 507] width 973 height 72
click at [238, 340] on icon at bounding box center [237, 339] width 14 height 14
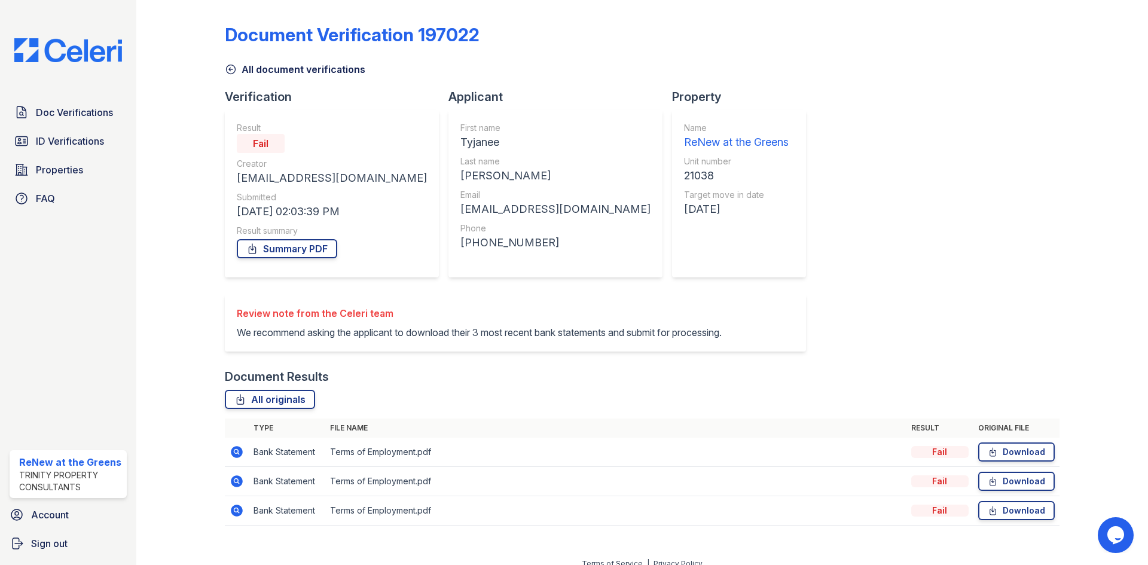
click at [244, 71] on link "All document verifications" at bounding box center [295, 69] width 140 height 14
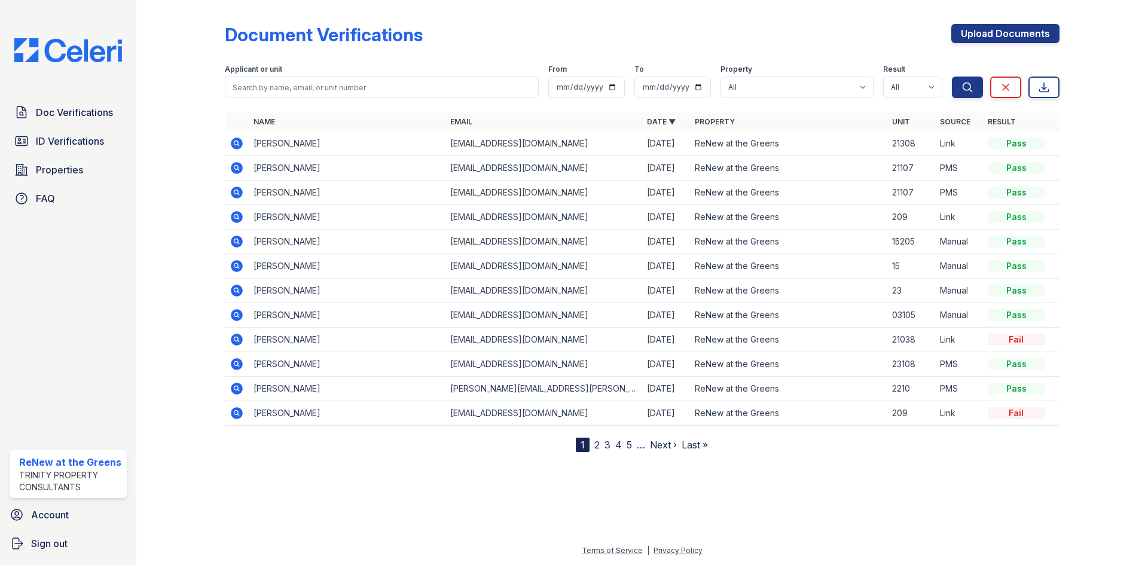
click at [236, 361] on icon at bounding box center [237, 364] width 14 height 14
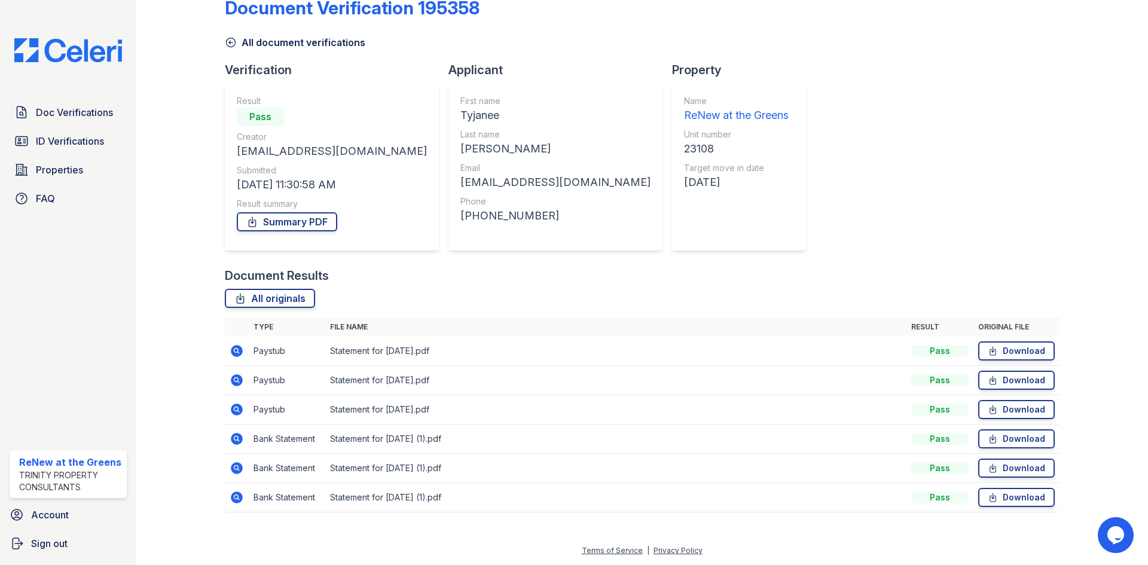
click at [329, 442] on td "Statement for Sep 12, 2025 (1).pdf" at bounding box center [615, 438] width 581 height 29
click at [299, 443] on td "Bank Statement" at bounding box center [287, 438] width 77 height 29
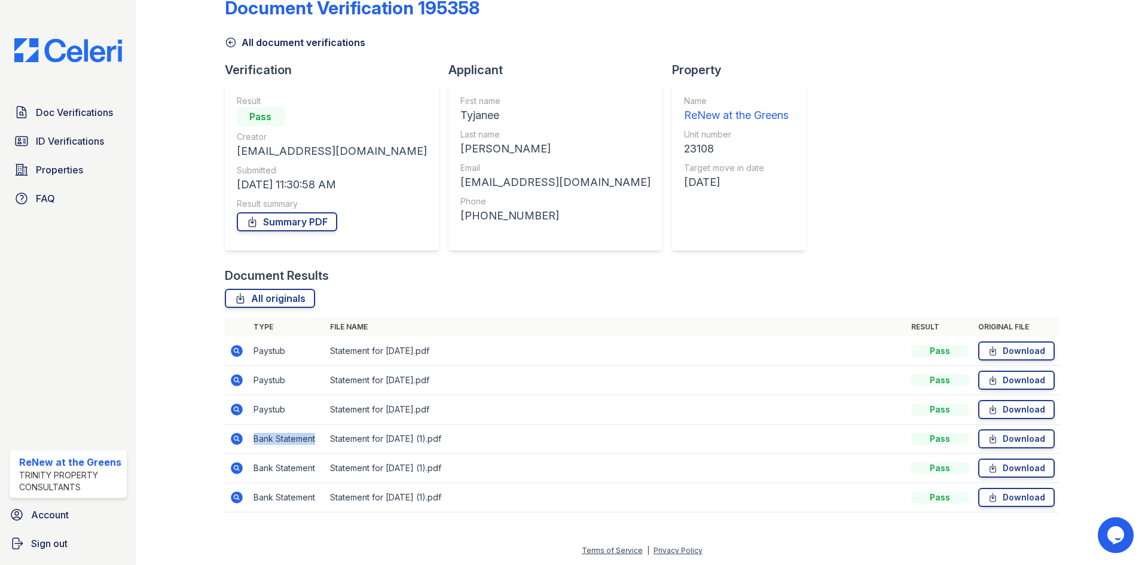
click at [299, 443] on td "Bank Statement" at bounding box center [287, 438] width 77 height 29
click at [244, 43] on link "All document verifications" at bounding box center [295, 42] width 140 height 14
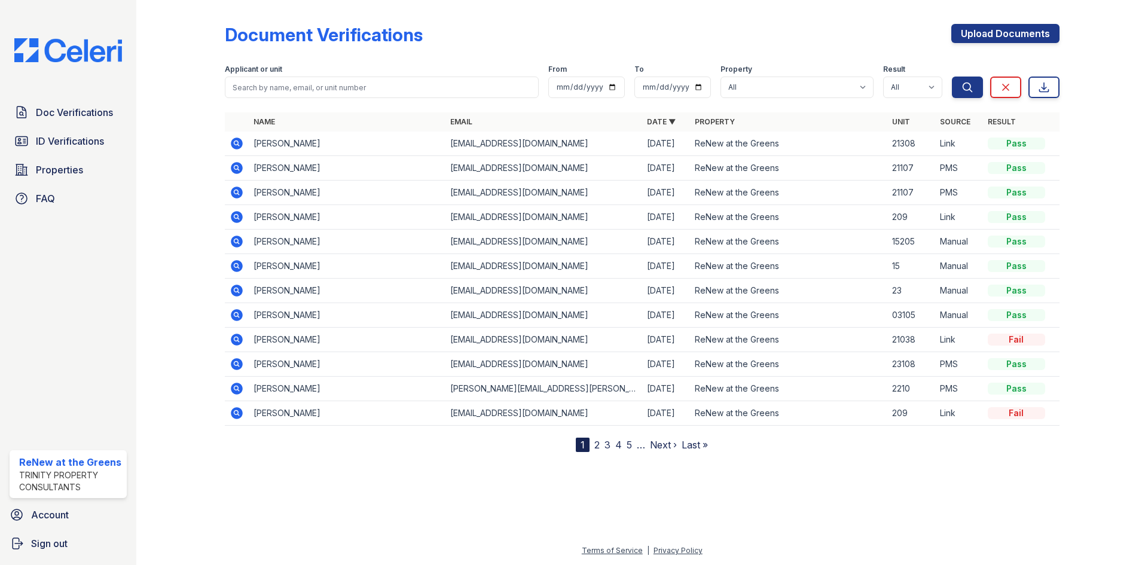
click at [232, 216] on icon at bounding box center [237, 217] width 12 height 12
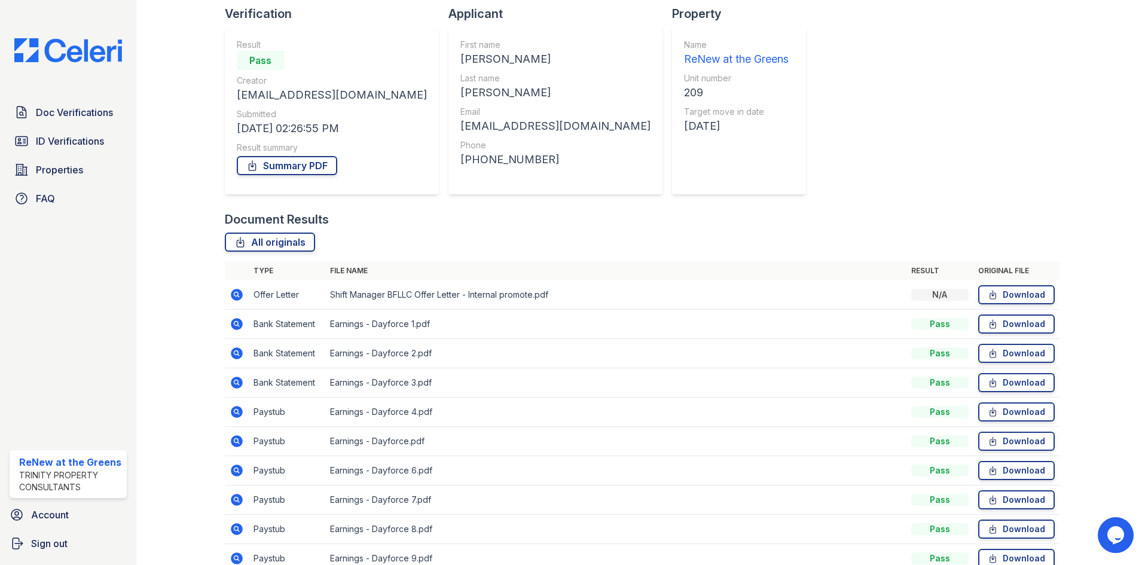
scroll to position [173, 0]
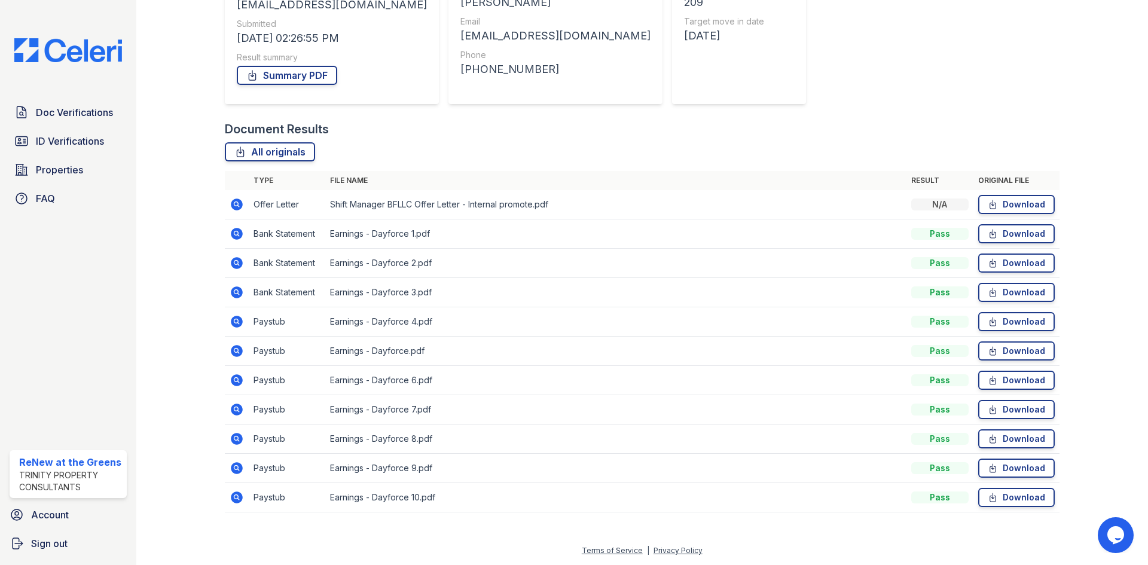
click at [236, 325] on icon at bounding box center [237, 322] width 12 height 12
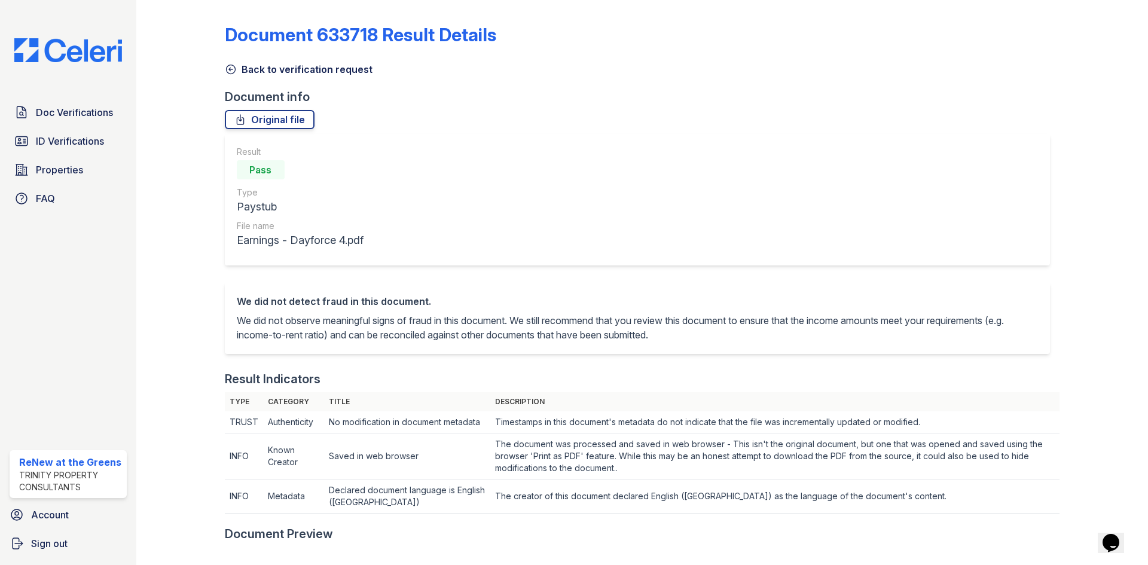
click at [310, 72] on link "Back to verification request" at bounding box center [299, 69] width 148 height 14
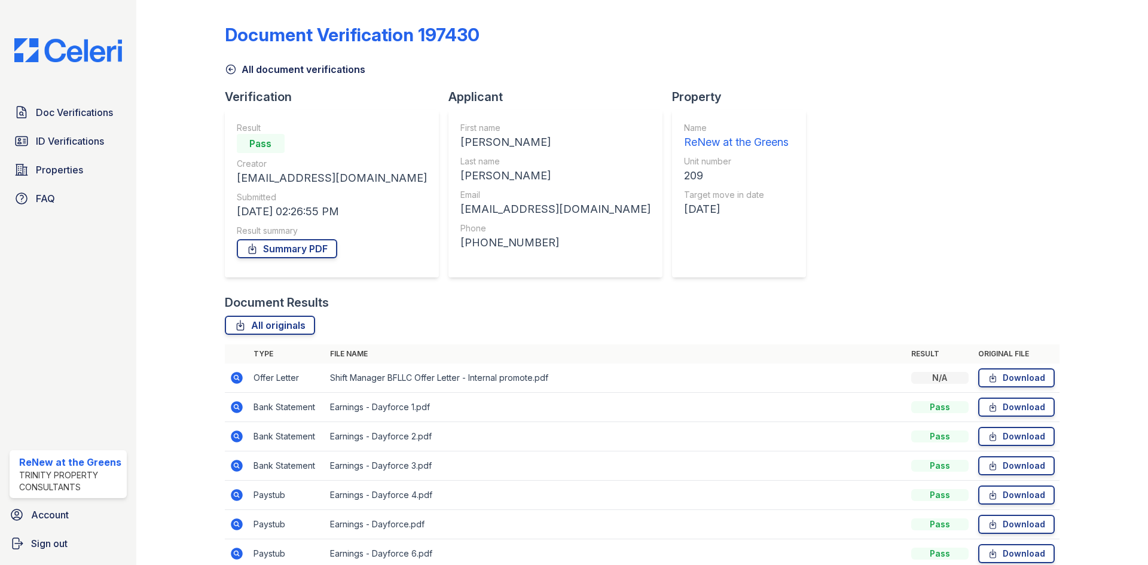
click at [298, 65] on link "All document verifications" at bounding box center [295, 69] width 140 height 14
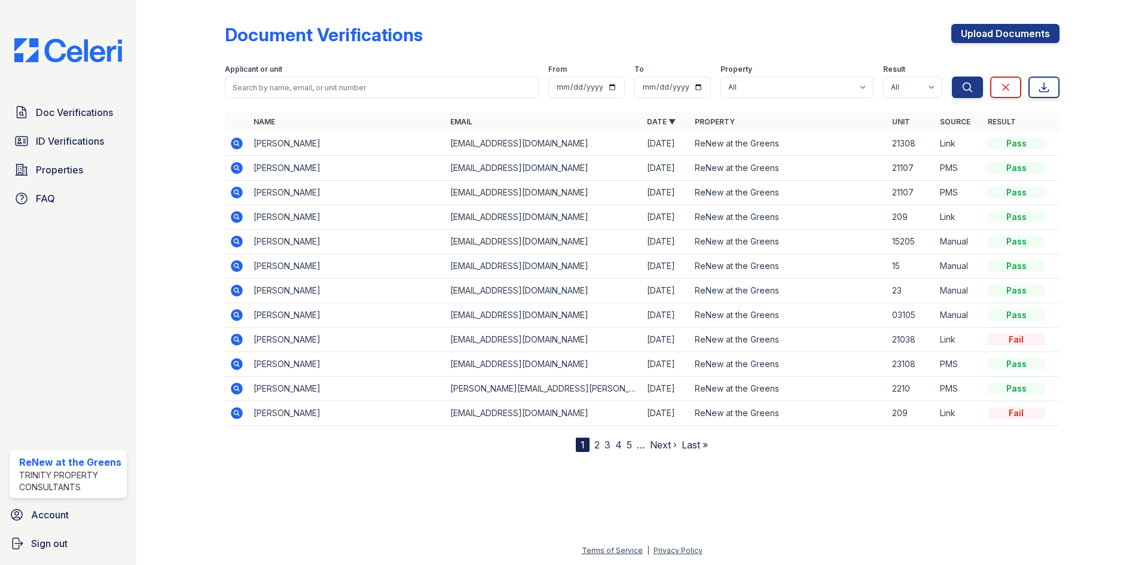
click at [199, 225] on div at bounding box center [189, 228] width 69 height 447
click at [673, 45] on div "Document Verifications Upload Documents" at bounding box center [642, 39] width 835 height 31
click at [233, 219] on icon at bounding box center [237, 217] width 12 height 12
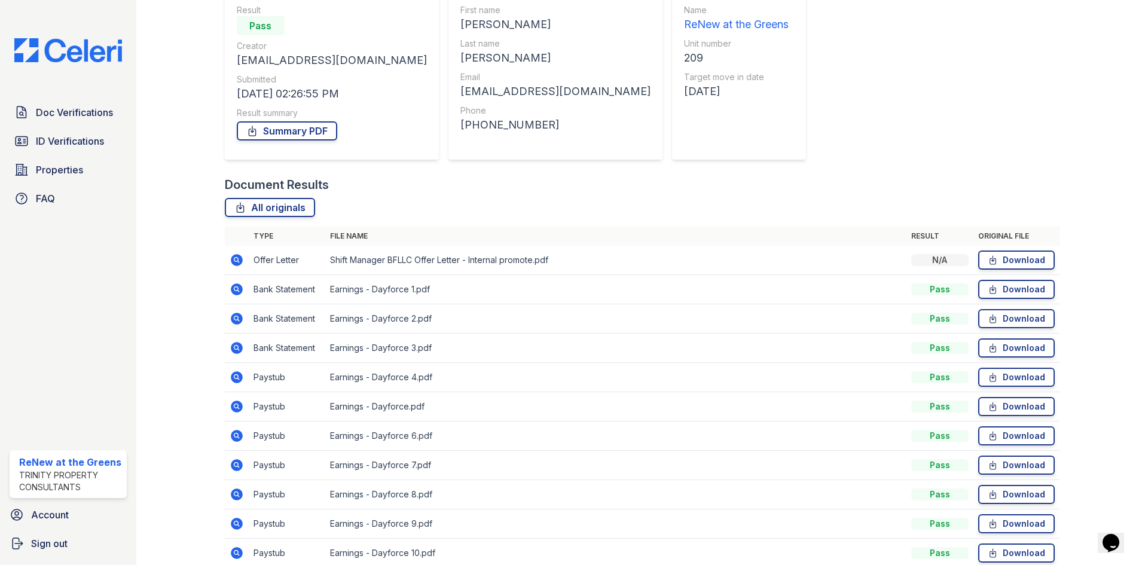
scroll to position [173, 0]
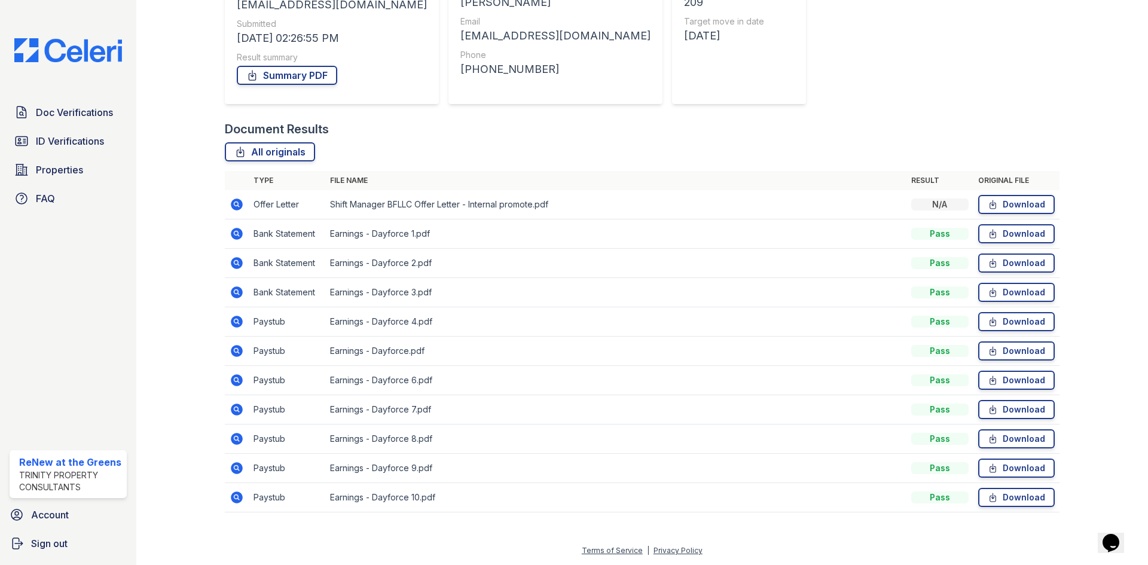
click at [231, 236] on icon at bounding box center [237, 234] width 12 height 12
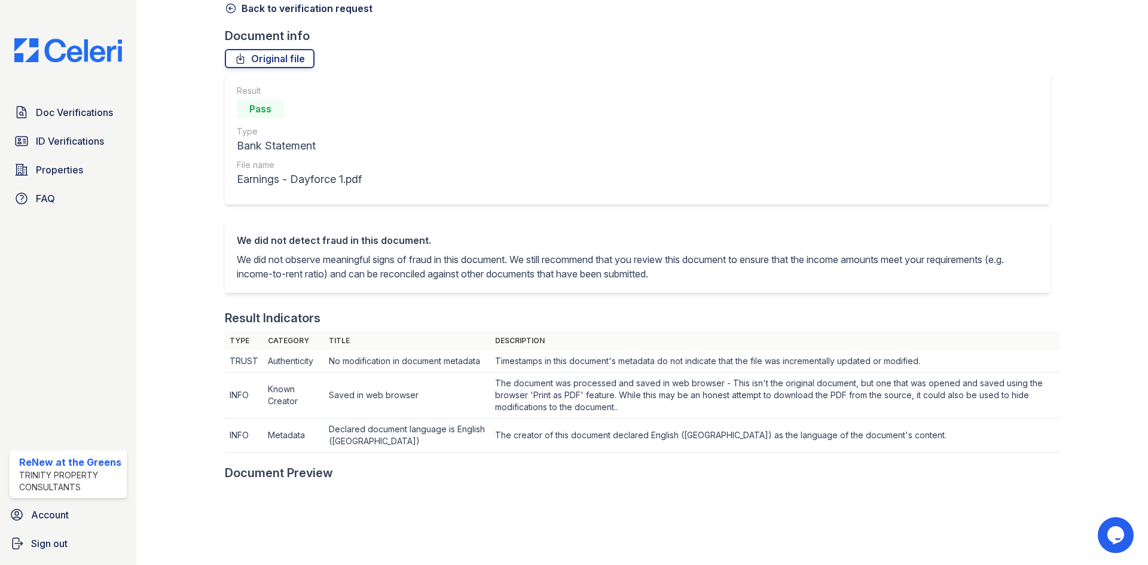
scroll to position [60, 0]
click at [312, 11] on link "Back to verification request" at bounding box center [299, 9] width 148 height 14
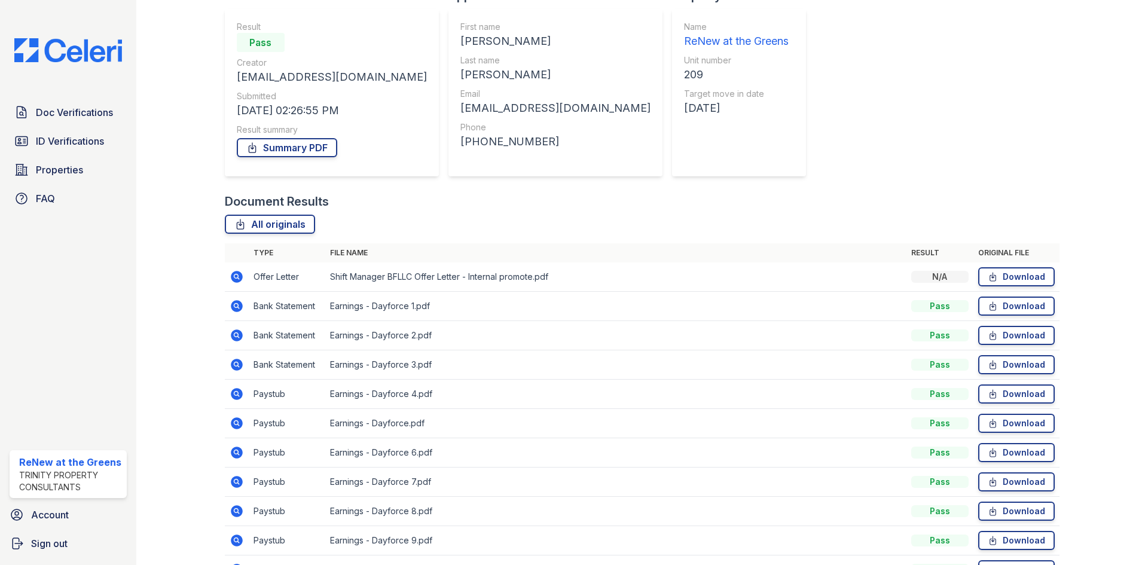
scroll to position [173, 0]
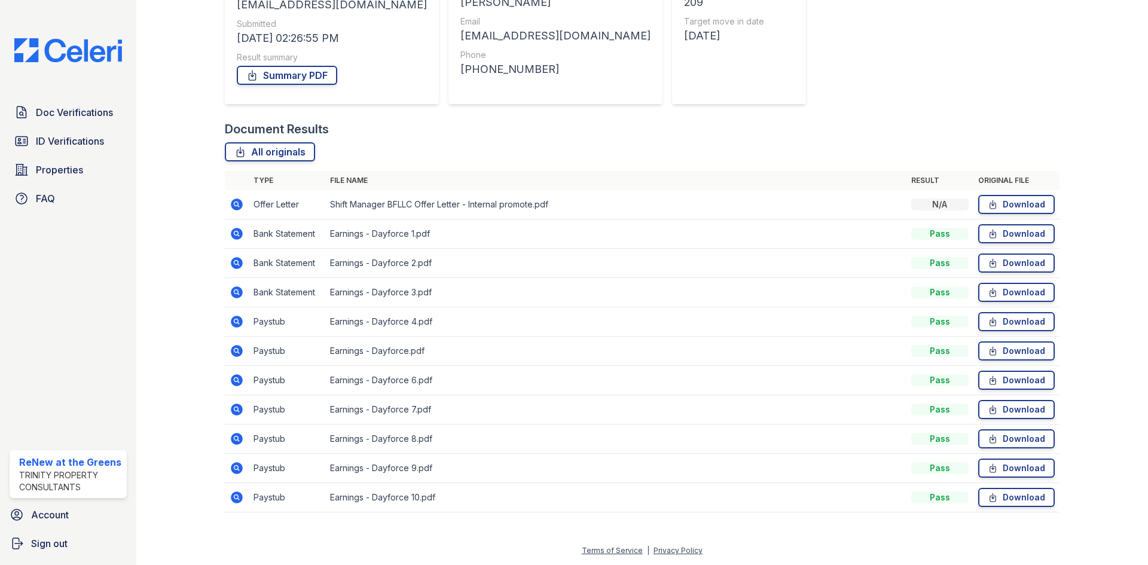
click at [236, 299] on icon at bounding box center [237, 292] width 14 height 14
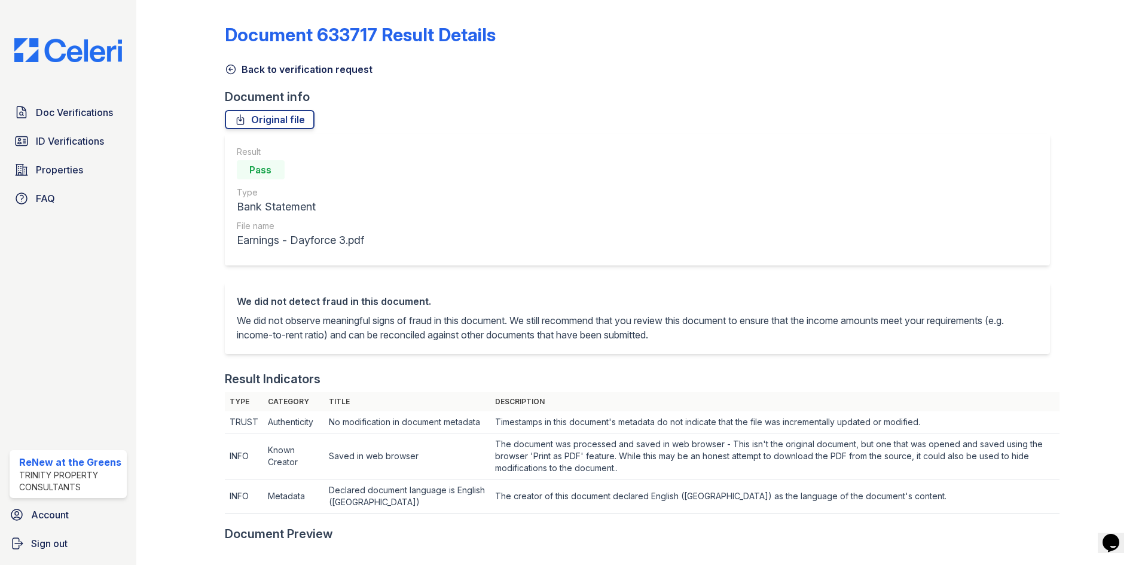
click at [323, 73] on link "Back to verification request" at bounding box center [299, 69] width 148 height 14
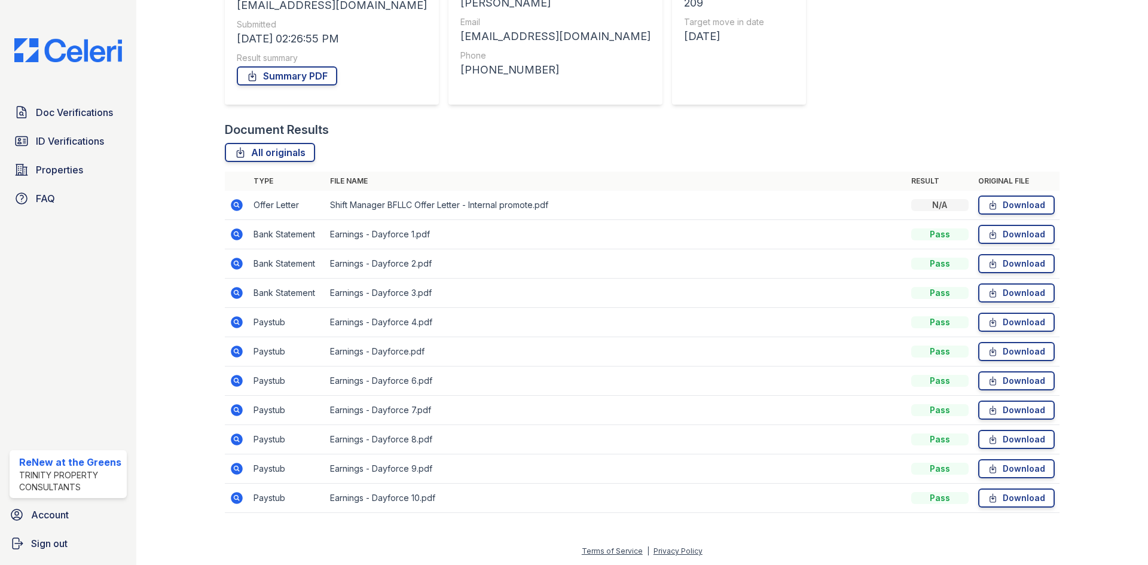
scroll to position [173, 0]
click at [233, 349] on icon at bounding box center [237, 351] width 14 height 14
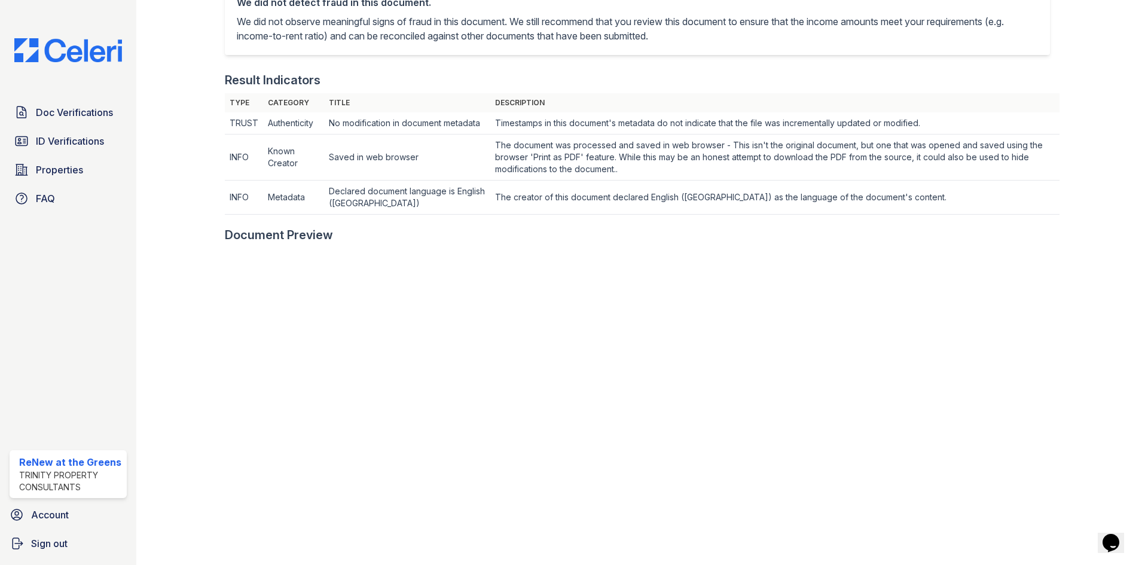
scroll to position [60, 0]
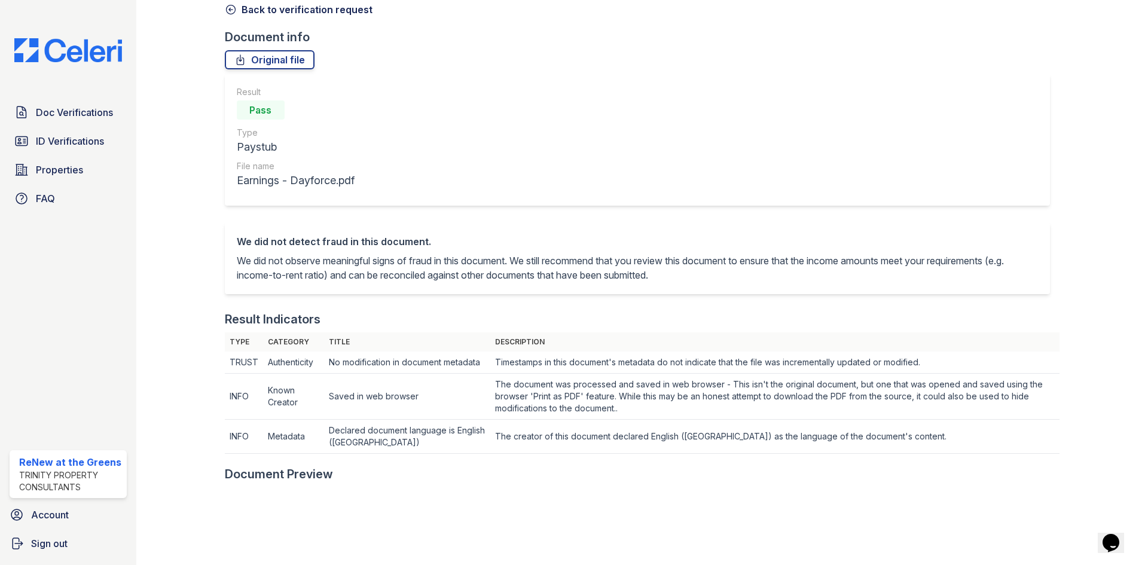
click at [348, 10] on link "Back to verification request" at bounding box center [299, 9] width 148 height 14
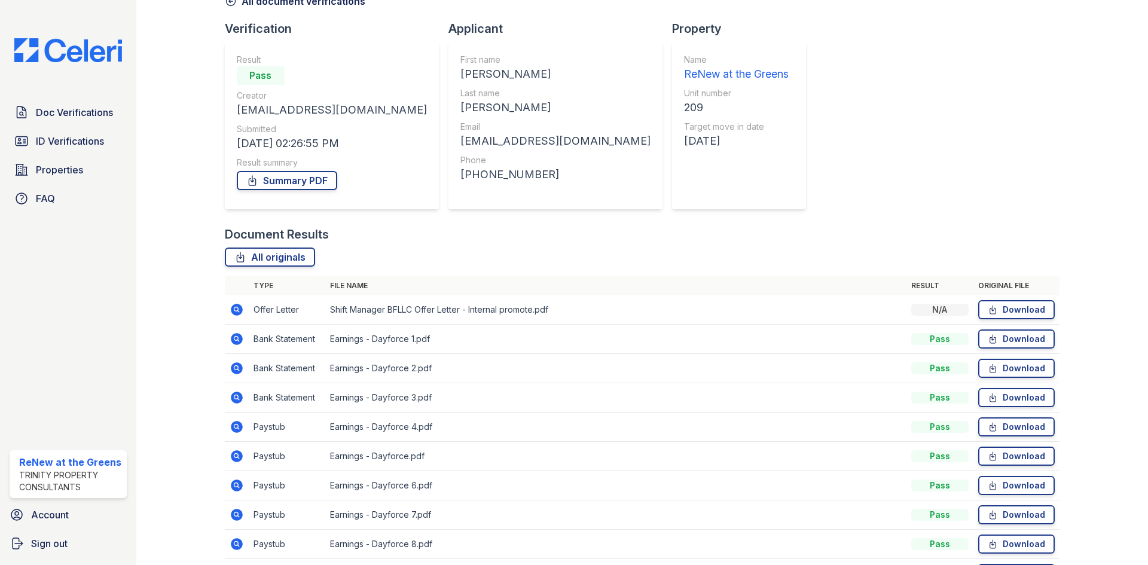
scroll to position [173, 0]
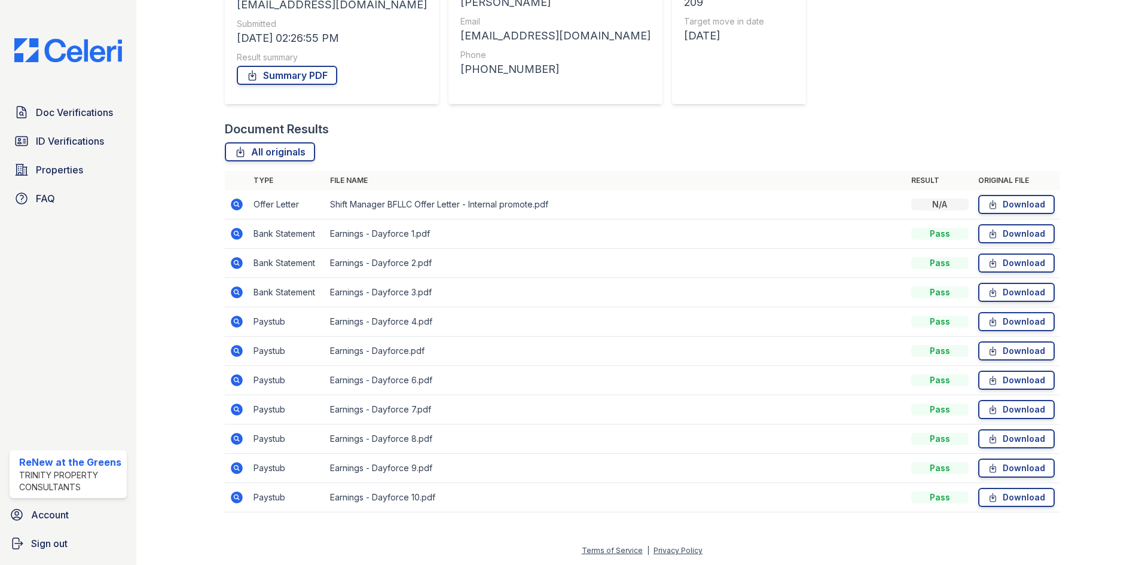
click at [230, 381] on icon at bounding box center [237, 380] width 14 height 14
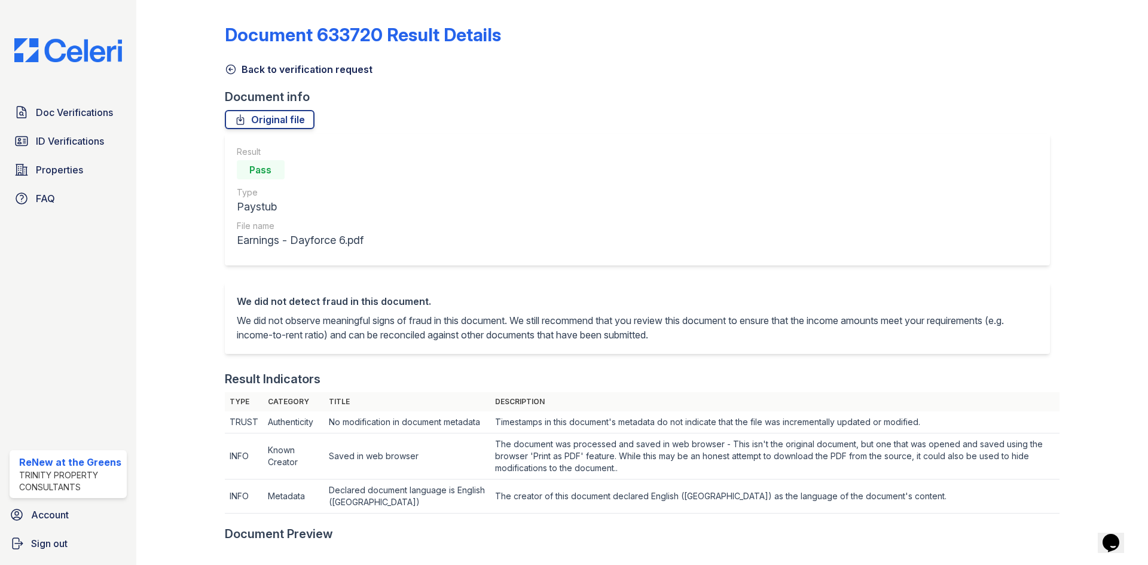
click at [336, 66] on link "Back to verification request" at bounding box center [299, 69] width 148 height 14
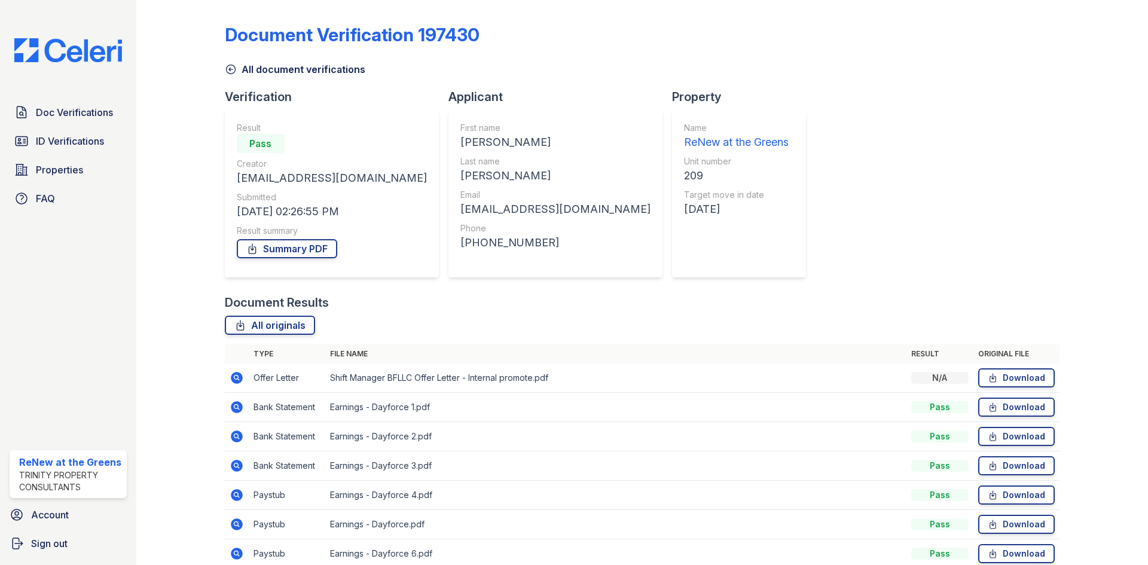
click at [326, 68] on link "All document verifications" at bounding box center [295, 69] width 140 height 14
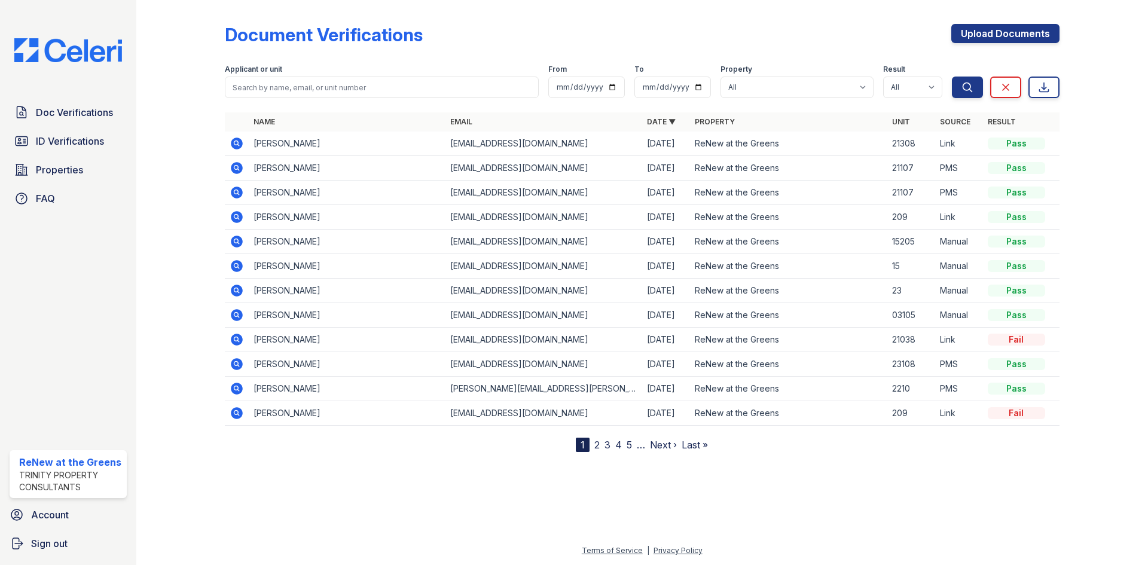
click at [206, 293] on div at bounding box center [189, 228] width 69 height 447
